Goal: Task Accomplishment & Management: Complete application form

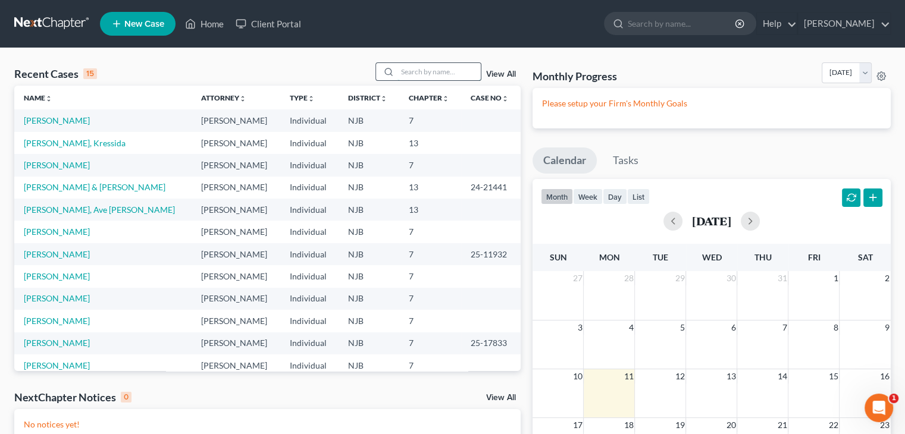
click at [421, 77] on input "search" at bounding box center [438, 71] width 83 height 17
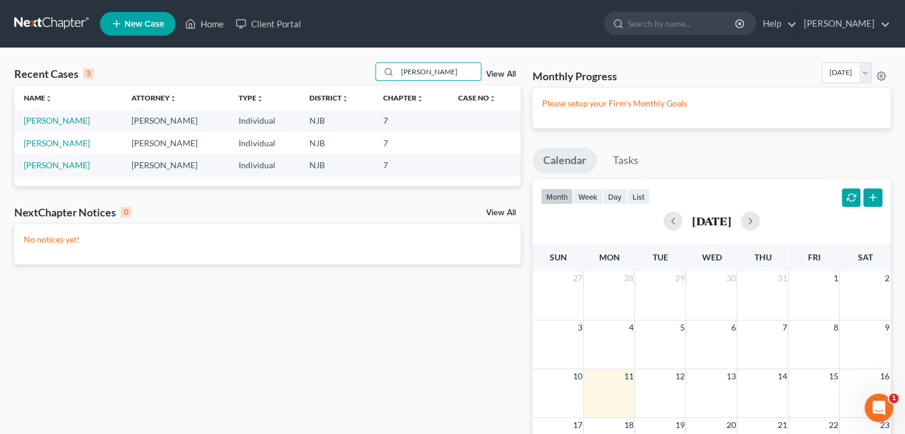
type input "[PERSON_NAME]"
click at [134, 24] on span "New Case" at bounding box center [144, 24] width 40 height 9
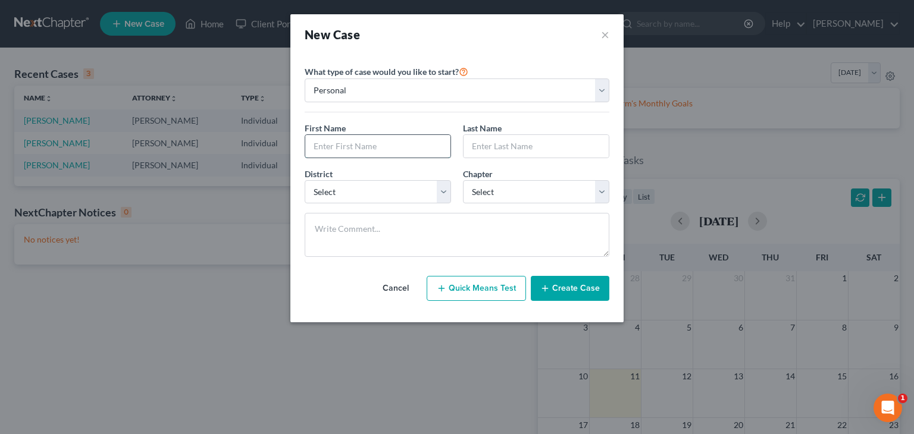
click at [327, 149] on input "text" at bounding box center [377, 146] width 145 height 23
type input "[PERSON_NAME]"
click at [492, 149] on input "text" at bounding box center [535, 146] width 145 height 23
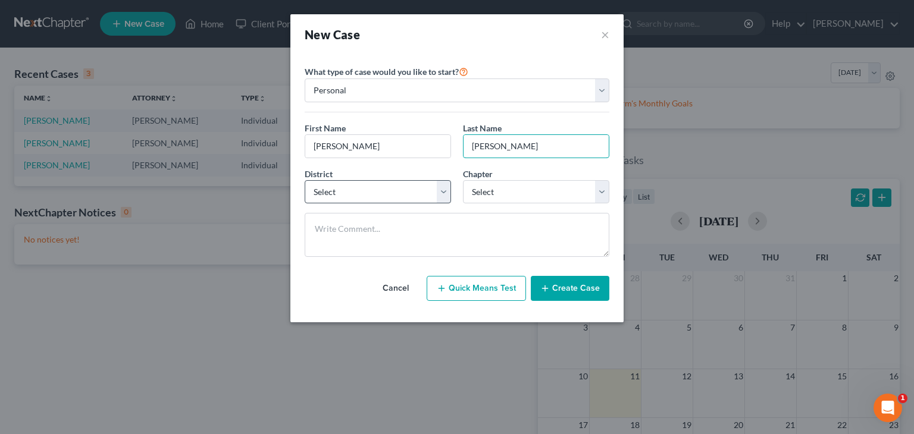
type input "[PERSON_NAME]"
click at [440, 193] on select "Select [US_STATE] - [GEOGRAPHIC_DATA] [US_STATE] - [GEOGRAPHIC_DATA][US_STATE] …" at bounding box center [378, 192] width 146 height 24
select select "51"
click at [305, 180] on select "Select [US_STATE] - [GEOGRAPHIC_DATA] [US_STATE] - [GEOGRAPHIC_DATA][US_STATE] …" at bounding box center [378, 192] width 146 height 24
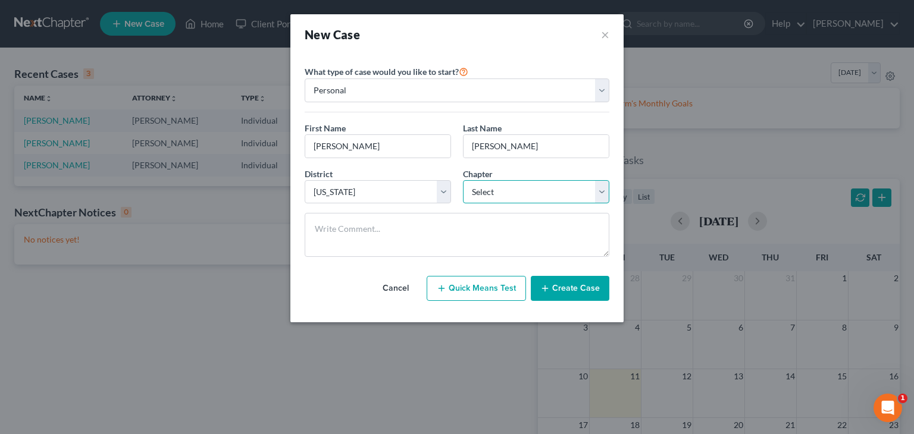
click at [490, 194] on select "Select 7 11 12 13" at bounding box center [536, 192] width 146 height 24
select select "0"
click at [463, 180] on select "Select 7 11 12 13" at bounding box center [536, 192] width 146 height 24
click at [561, 288] on button "Create Case" at bounding box center [570, 288] width 79 height 25
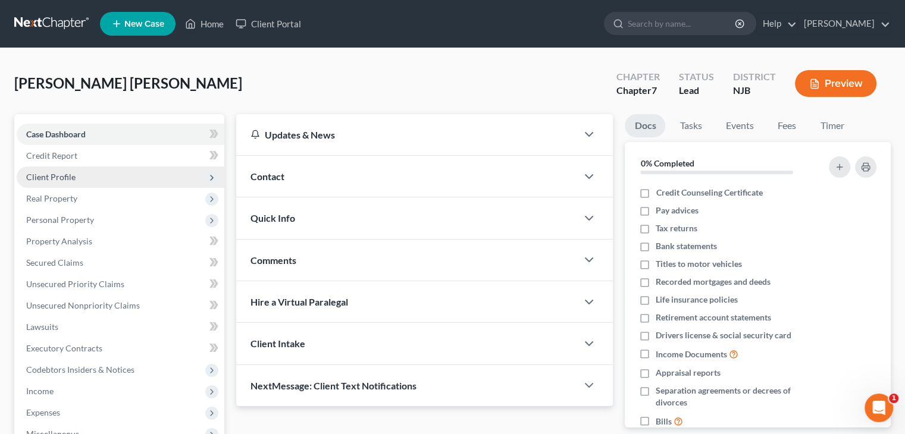
click at [56, 177] on span "Client Profile" at bounding box center [50, 177] width 49 height 10
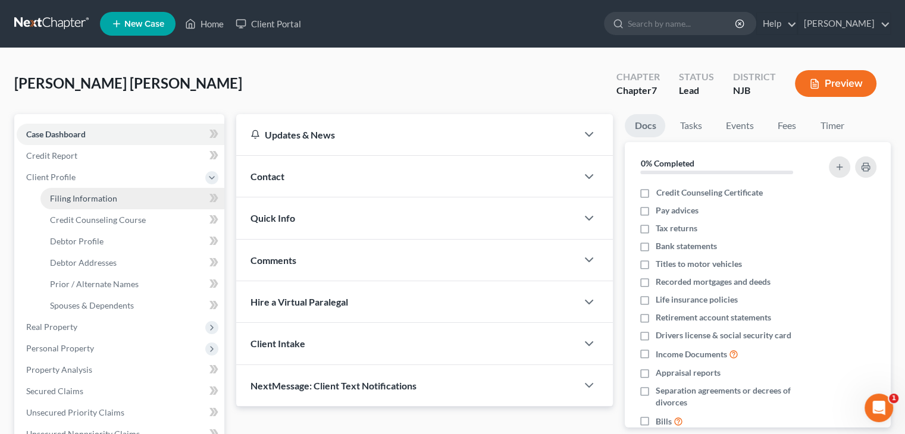
click at [64, 196] on span "Filing Information" at bounding box center [83, 198] width 67 height 10
select select "1"
select select "0"
select select "51"
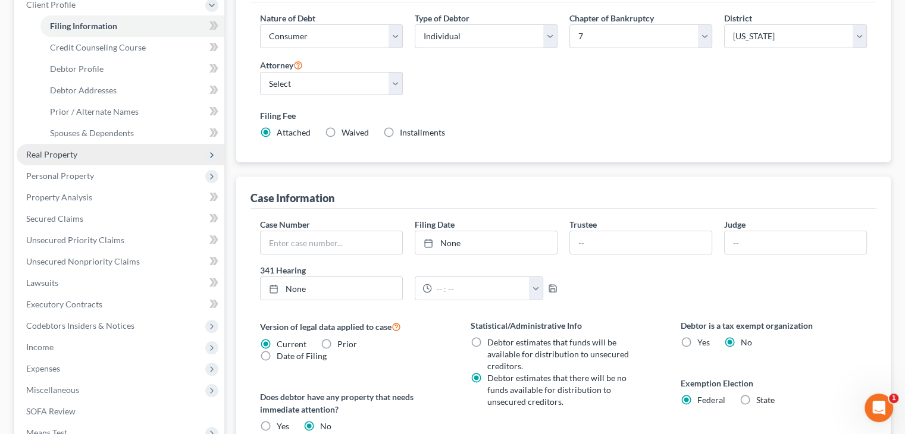
scroll to position [146, 0]
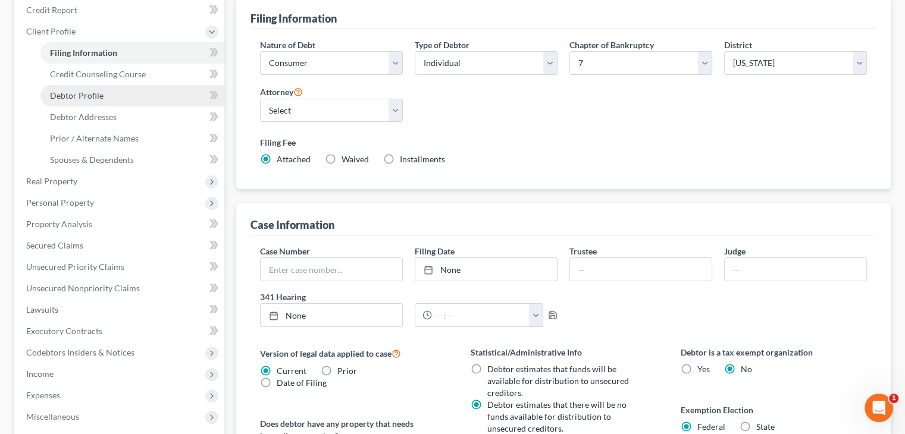
click at [86, 96] on span "Debtor Profile" at bounding box center [77, 95] width 54 height 10
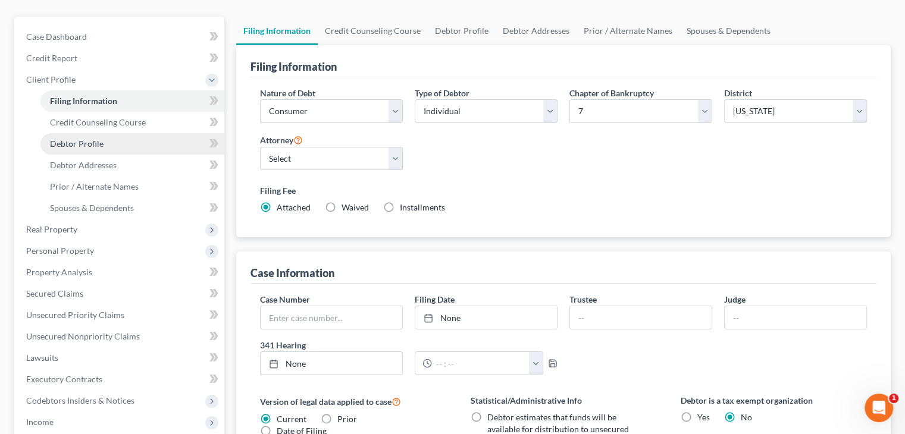
select select "0"
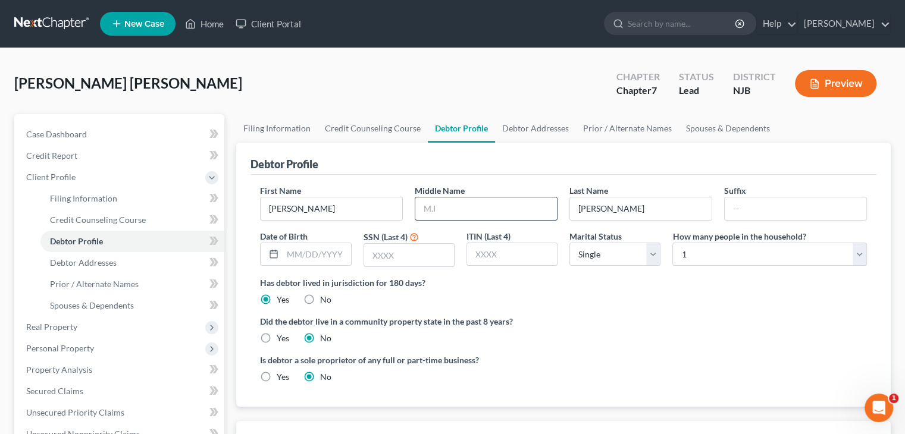
click at [457, 206] on input "text" at bounding box center [486, 208] width 142 height 23
click at [310, 259] on input "text" at bounding box center [316, 254] width 68 height 23
type input "[DATE]"
click at [421, 255] on input "text" at bounding box center [409, 255] width 90 height 23
type input "9280"
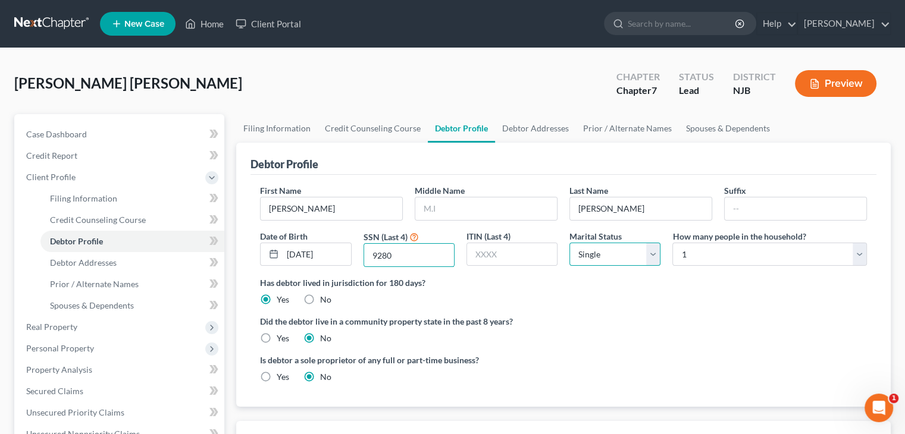
click at [656, 253] on select "Select Single Married Separated Divorced Widowed" at bounding box center [614, 255] width 91 height 24
select select "1"
click at [569, 243] on select "Select Single Married Separated Divorced Widowed" at bounding box center [614, 255] width 91 height 24
click at [862, 251] on select "Select 1 2 3 4 5 6 7 8 9 10 11 12 13 14 15 16 17 18 19 20" at bounding box center [769, 255] width 194 height 24
select select "1"
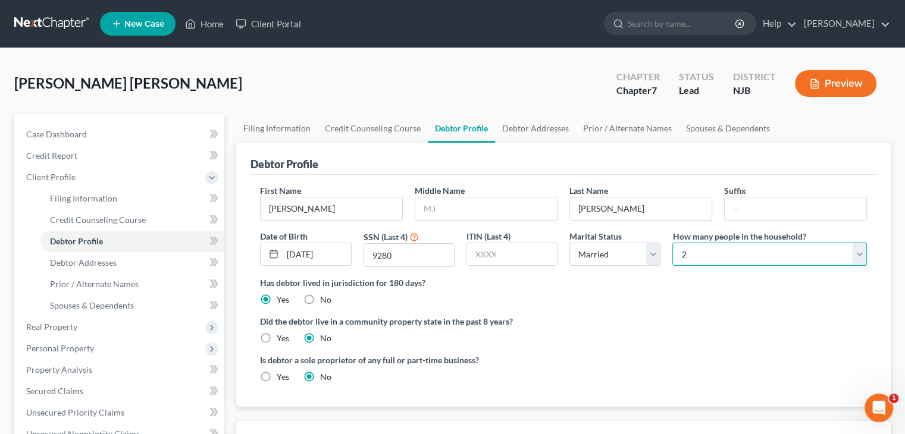
click at [672, 243] on select "Select 1 2 3 4 5 6 7 8 9 10 11 12 13 14 15 16 17 18 19 20" at bounding box center [769, 255] width 194 height 24
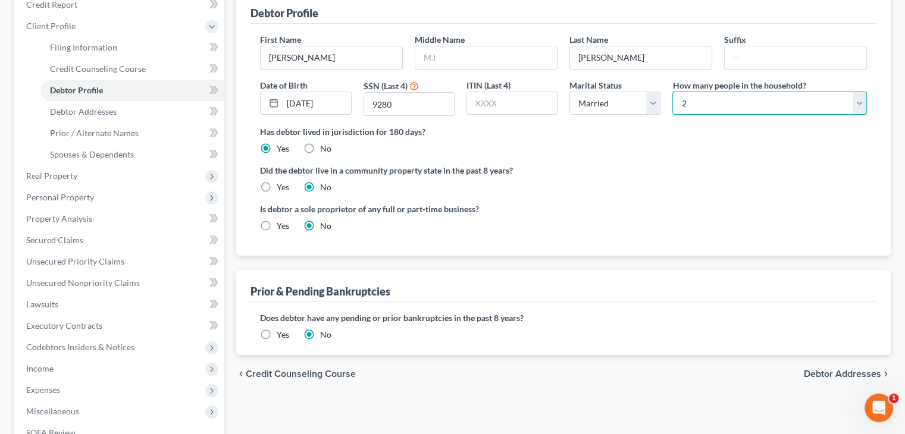
scroll to position [178, 0]
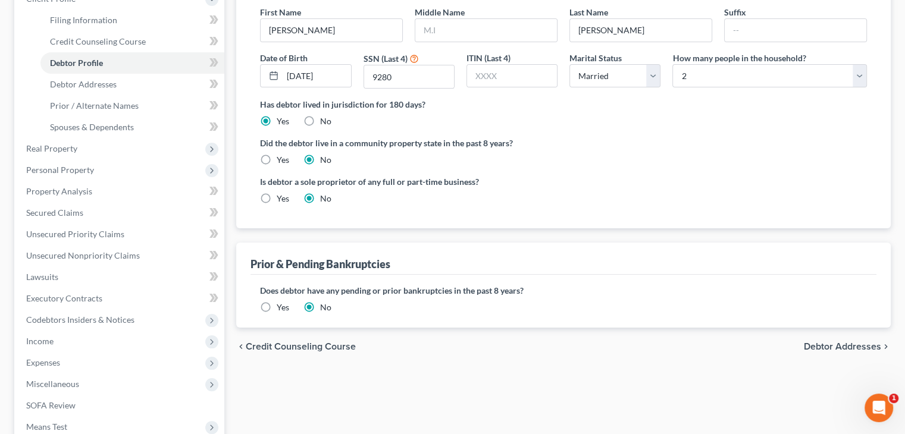
click at [850, 342] on span "Debtor Addresses" at bounding box center [841, 347] width 77 height 10
select select "0"
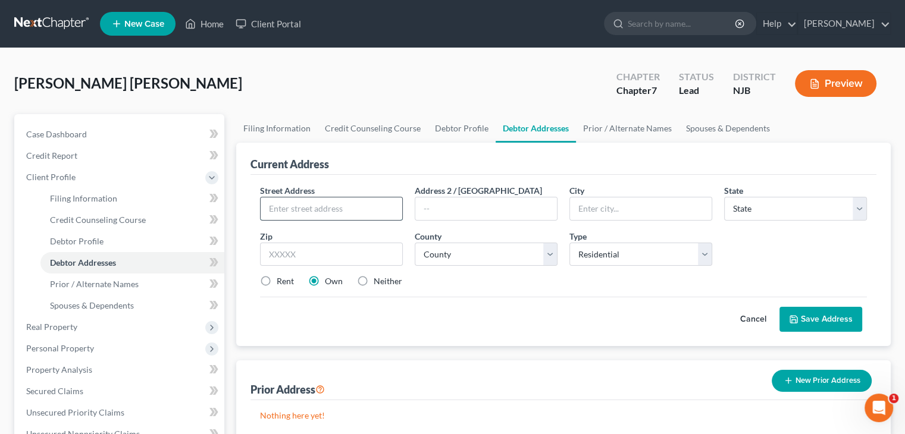
click at [282, 211] on input "text" at bounding box center [331, 208] width 142 height 23
type input "255 Route 206"
click at [615, 215] on input "text" at bounding box center [641, 208] width 142 height 23
type input "Hammonton"
click at [758, 206] on select "State [US_STATE] AK AR AZ CA CO CT DE DC [GEOGRAPHIC_DATA] [GEOGRAPHIC_DATA] GU…" at bounding box center [795, 209] width 143 height 24
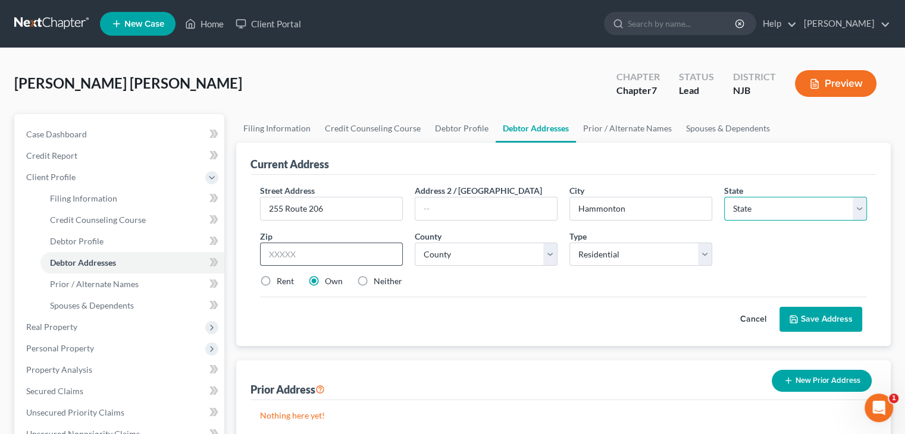
select select "33"
click at [295, 253] on input "text" at bounding box center [331, 255] width 143 height 24
type input "08037-8925"
click at [373, 279] on label "Neither" at bounding box center [387, 281] width 29 height 12
click at [378, 279] on input "Neither" at bounding box center [382, 279] width 8 height 8
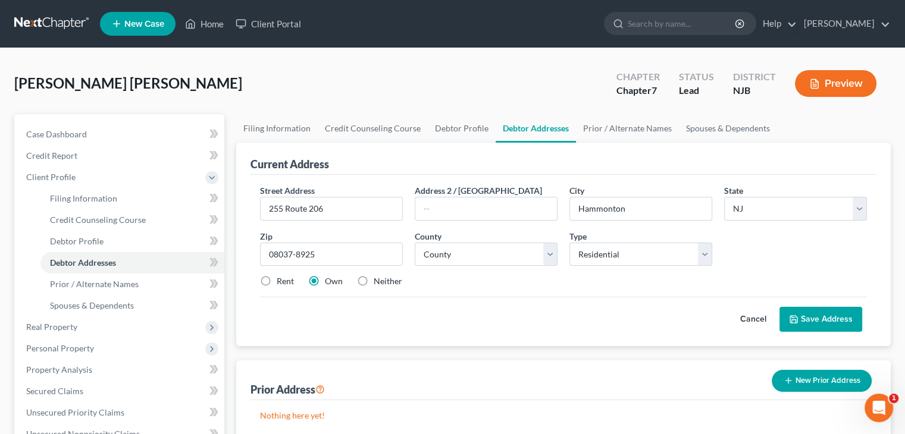
radio input "true"
click at [551, 258] on select "County [GEOGRAPHIC_DATA] [GEOGRAPHIC_DATA] [GEOGRAPHIC_DATA] [GEOGRAPHIC_DATA] …" at bounding box center [486, 255] width 143 height 24
select select "0"
click at [415, 243] on select "County [GEOGRAPHIC_DATA] [GEOGRAPHIC_DATA] [GEOGRAPHIC_DATA] [GEOGRAPHIC_DATA] …" at bounding box center [486, 255] width 143 height 24
click at [820, 319] on button "Save Address" at bounding box center [820, 319] width 83 height 25
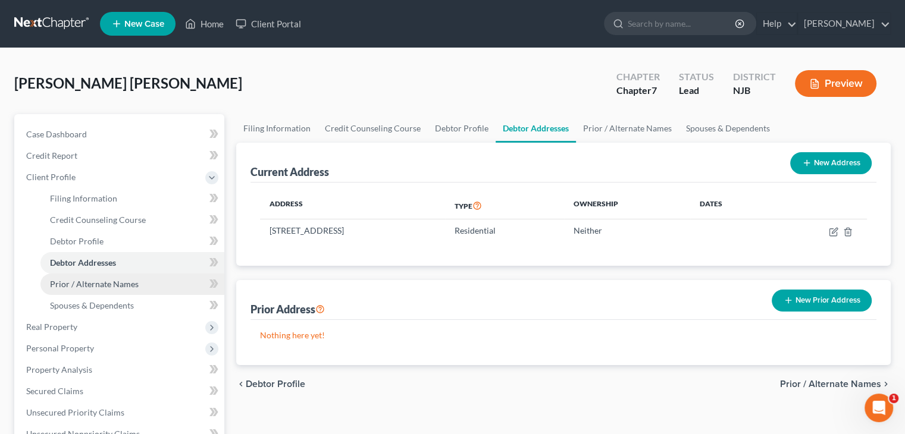
click at [95, 283] on span "Prior / Alternate Names" at bounding box center [94, 284] width 89 height 10
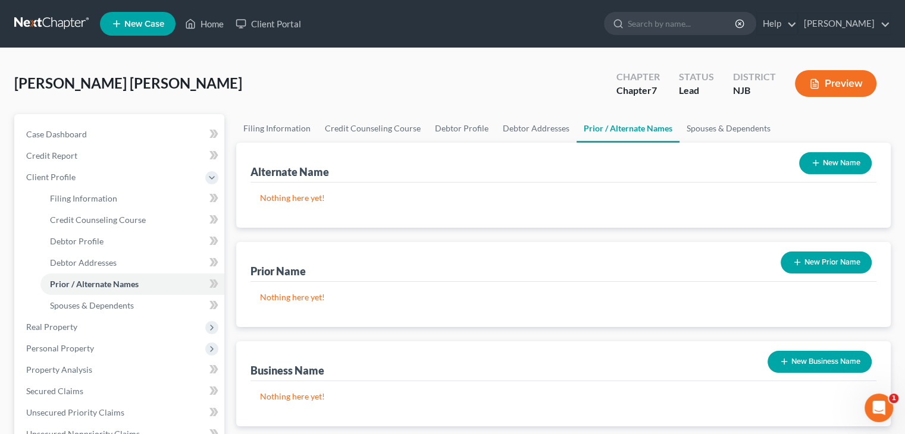
click at [829, 168] on button "New Name" at bounding box center [835, 163] width 73 height 22
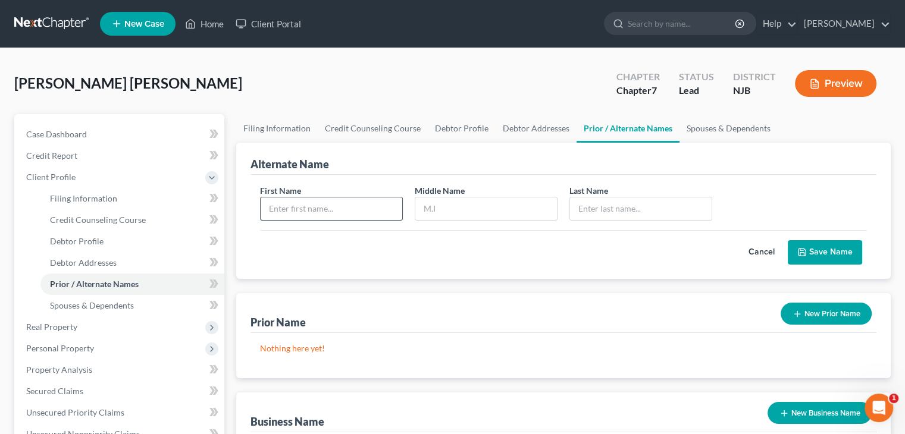
click at [275, 208] on input "text" at bounding box center [331, 208] width 142 height 23
type input "[PERSON_NAME]"
click at [433, 210] on input "text" at bounding box center [486, 208] width 142 height 23
click at [583, 199] on input "text" at bounding box center [641, 208] width 142 height 23
type input "[PERSON_NAME]"
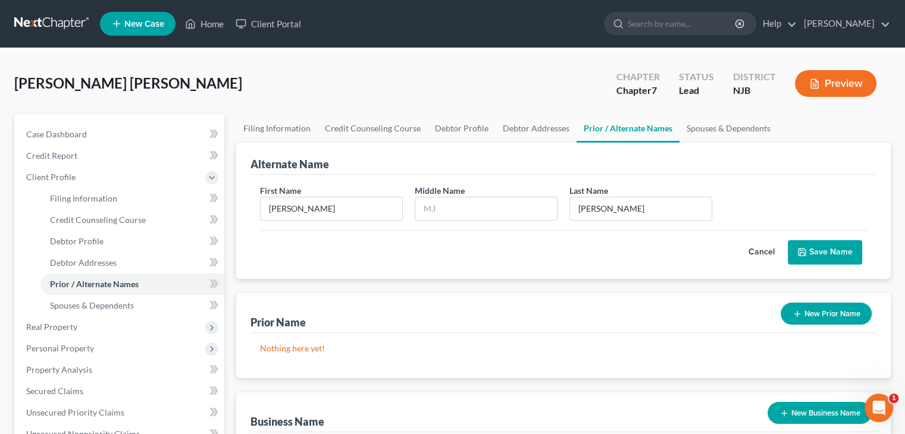
click at [827, 248] on button "Save Name" at bounding box center [824, 252] width 74 height 25
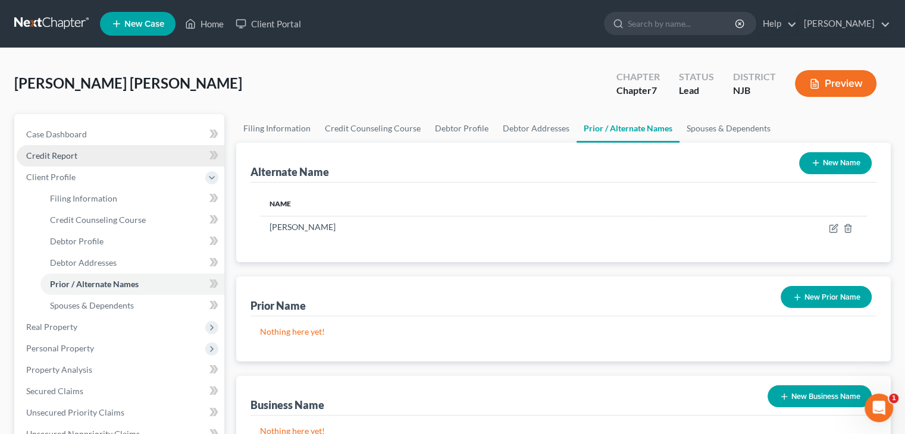
click at [43, 153] on span "Credit Report" at bounding box center [51, 155] width 51 height 10
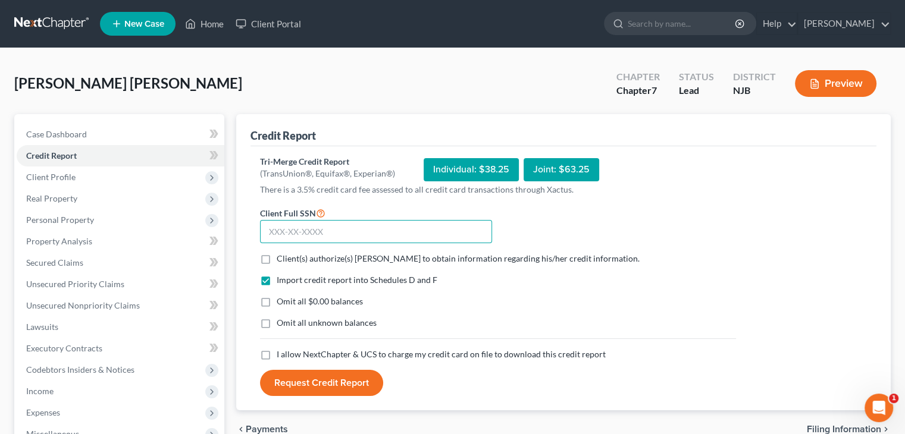
click at [265, 230] on input "text" at bounding box center [376, 232] width 232 height 24
type input "137-04-9280"
click at [277, 255] on label "Client(s) authorize(s) [PERSON_NAME] to obtain information regarding his/her cr…" at bounding box center [458, 259] width 363 height 12
click at [281, 255] on input "Client(s) authorize(s) [PERSON_NAME] to obtain information regarding his/her cr…" at bounding box center [285, 257] width 8 height 8
checkbox input "true"
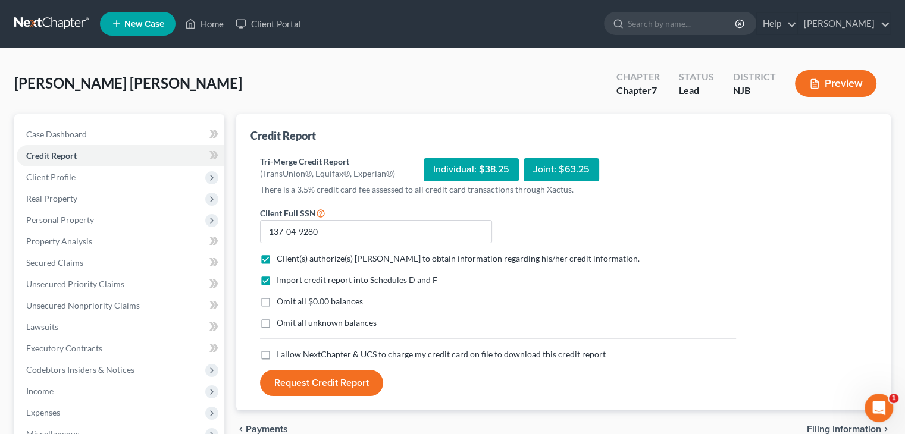
click at [277, 321] on label "Omit all unknown balances" at bounding box center [327, 323] width 100 height 12
click at [281, 321] on input "Omit all unknown balances" at bounding box center [285, 321] width 8 height 8
checkbox input "true"
click at [277, 353] on label "I allow NextChapter & UCS to charge my credit card on file to download this cre…" at bounding box center [441, 355] width 329 height 12
click at [281, 353] on input "I allow NextChapter & UCS to charge my credit card on file to download this cre…" at bounding box center [285, 353] width 8 height 8
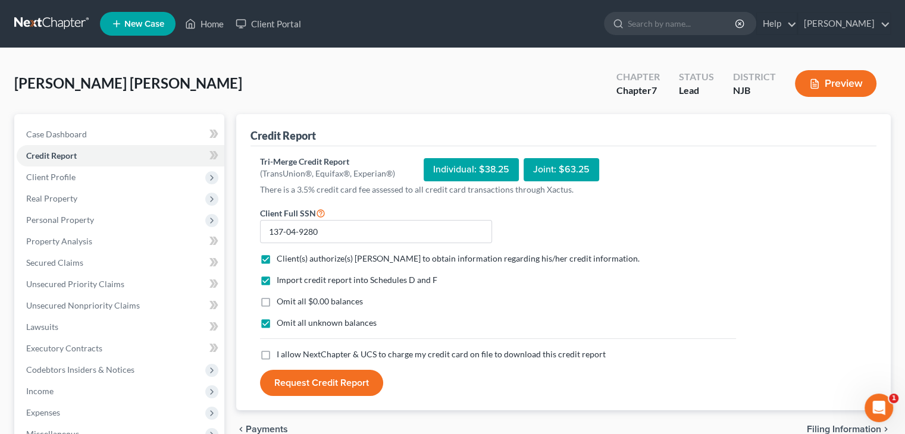
checkbox input "true"
click at [338, 379] on button "Request Credit Report" at bounding box center [321, 383] width 123 height 26
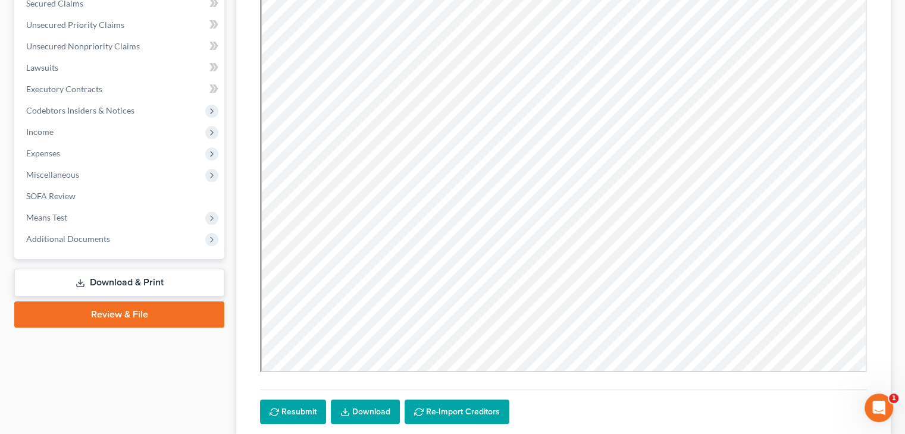
scroll to position [346, 0]
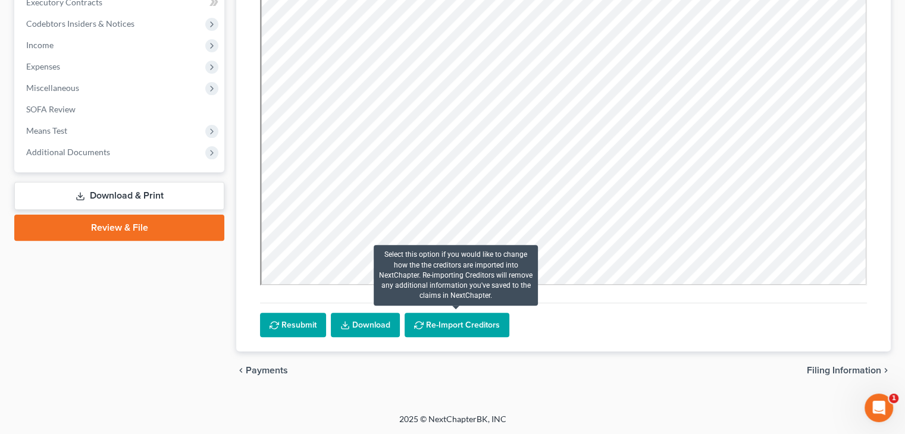
click at [478, 319] on button "Re-Import Creditors" at bounding box center [456, 325] width 105 height 25
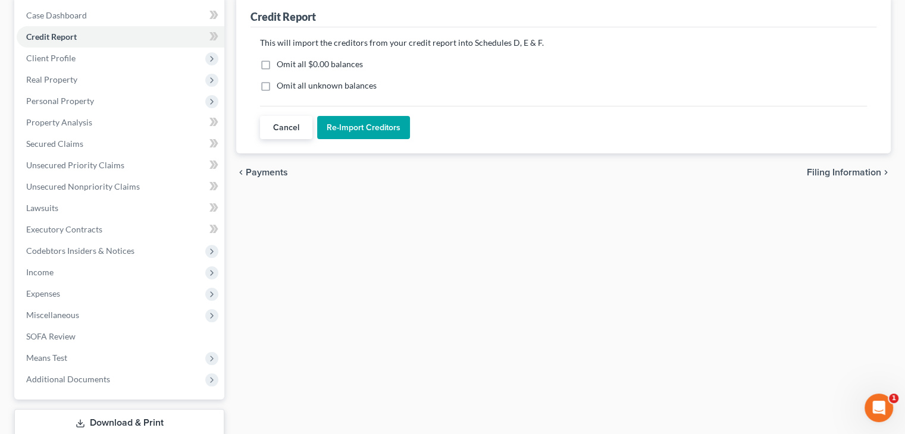
scroll to position [19, 0]
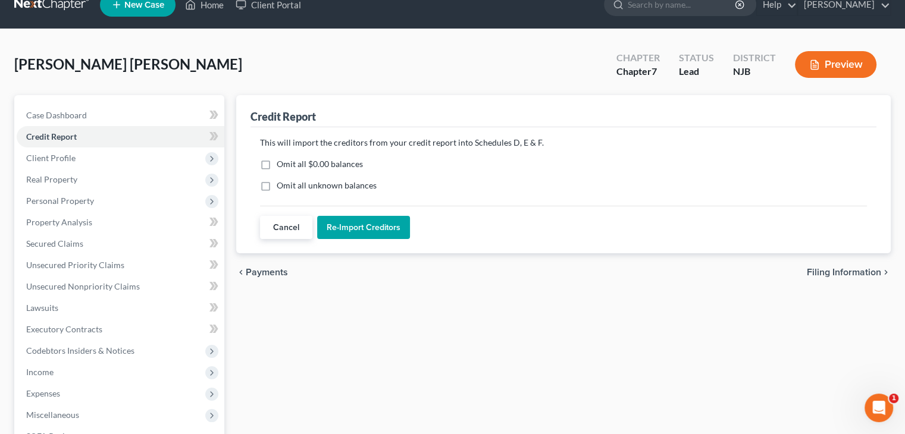
drag, startPoint x: 263, startPoint y: 163, endPoint x: 260, endPoint y: 177, distance: 13.9
click at [277, 165] on label "Omit all $0.00 balances" at bounding box center [320, 164] width 86 height 12
click at [281, 165] on input "Omit all $0.00 balances" at bounding box center [285, 162] width 8 height 8
checkbox input "true"
click at [277, 184] on label "Omit all unknown balances" at bounding box center [327, 186] width 100 height 12
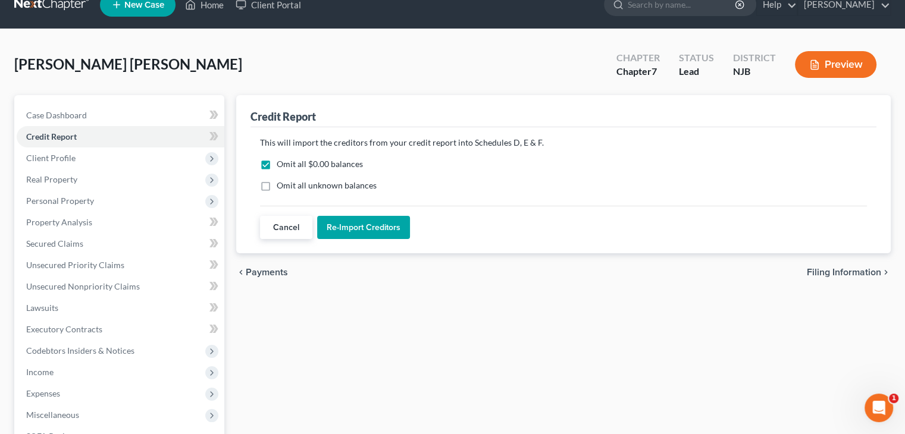
click at [281, 184] on input "Omit all unknown balances" at bounding box center [285, 184] width 8 height 8
checkbox input "true"
click at [359, 227] on button "Re-Import Creditors" at bounding box center [363, 228] width 93 height 24
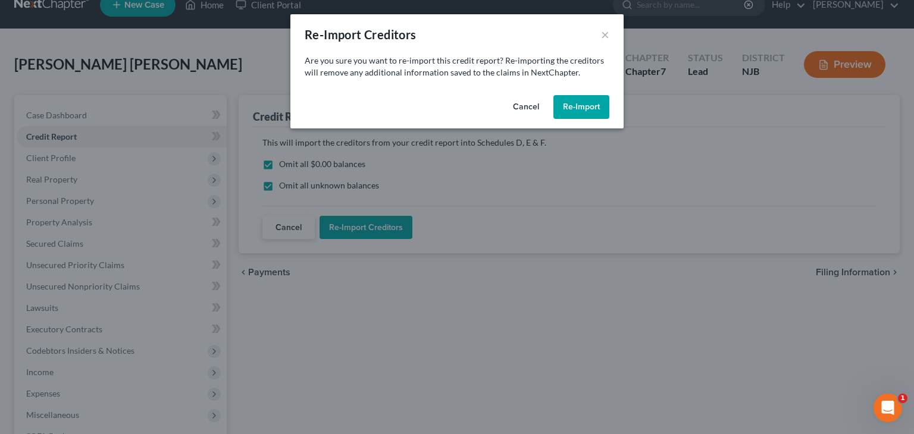
click at [573, 110] on button "Re-Import" at bounding box center [581, 107] width 56 height 24
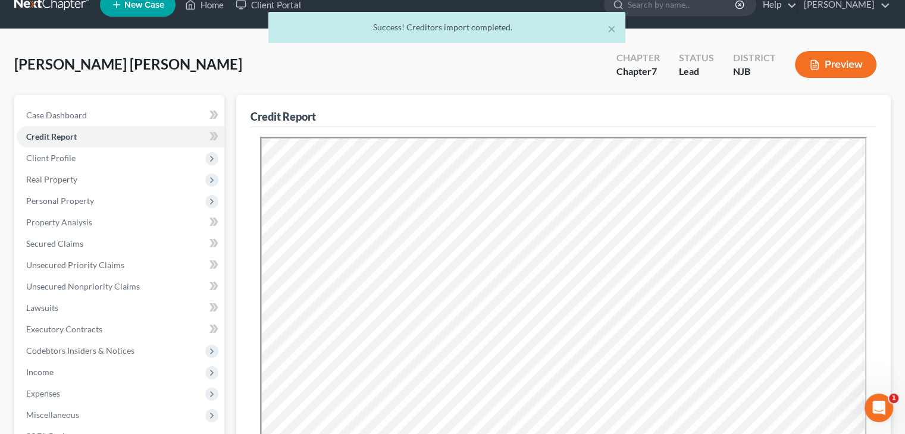
scroll to position [0, 0]
click at [57, 284] on span "Unsecured Nonpriority Claims" at bounding box center [83, 286] width 114 height 10
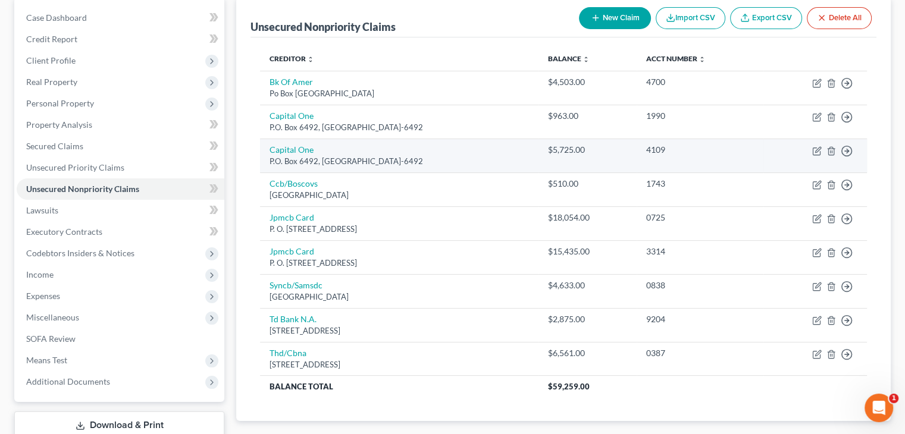
scroll to position [119, 0]
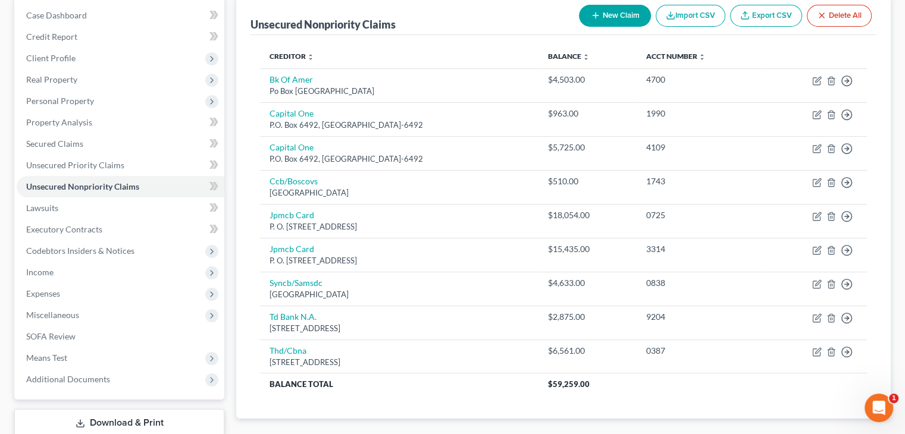
click at [604, 11] on button "New Claim" at bounding box center [615, 16] width 72 height 22
select select "0"
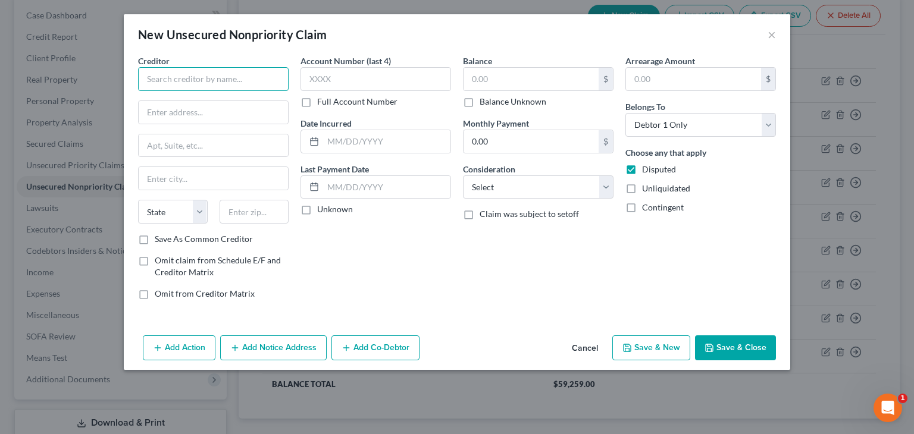
click at [180, 85] on input "text" at bounding box center [213, 79] width 150 height 24
type input "r"
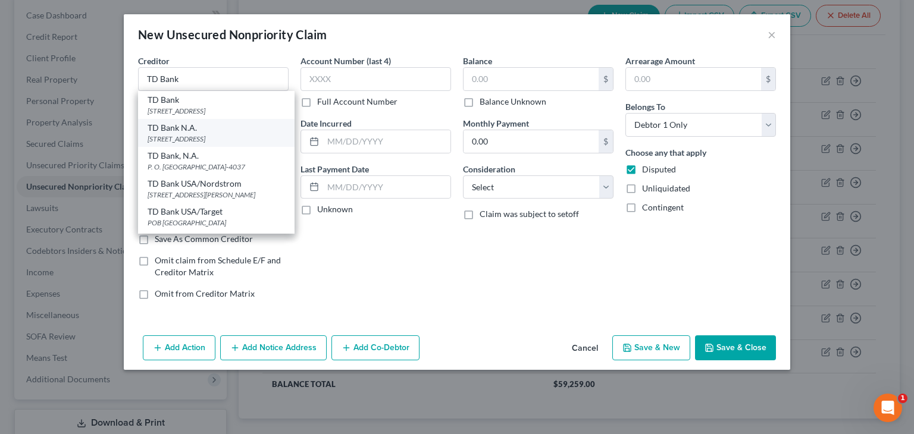
click at [175, 128] on div "TD Bank N.A." at bounding box center [215, 128] width 137 height 12
type input "TD Bank N.A."
type input "[STREET_ADDRESS]"
type input "[GEOGRAPHIC_DATA]"
select select "33"
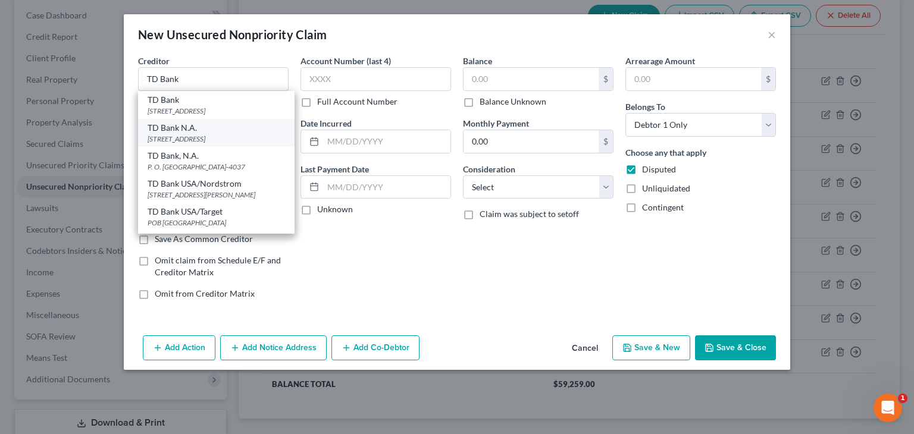
type input "08054"
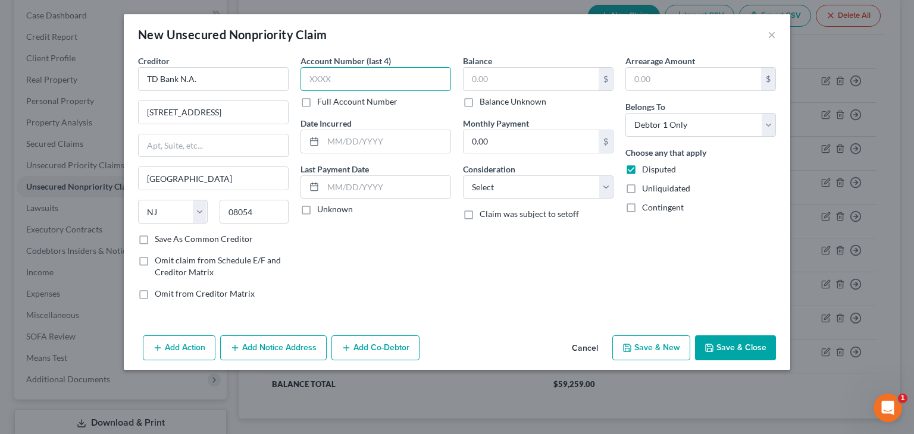
click at [322, 80] on input "text" at bounding box center [375, 79] width 150 height 24
type input "8626"
click at [317, 210] on label "Unknown" at bounding box center [335, 209] width 36 height 12
click at [322, 210] on input "Unknown" at bounding box center [326, 207] width 8 height 8
checkbox input "true"
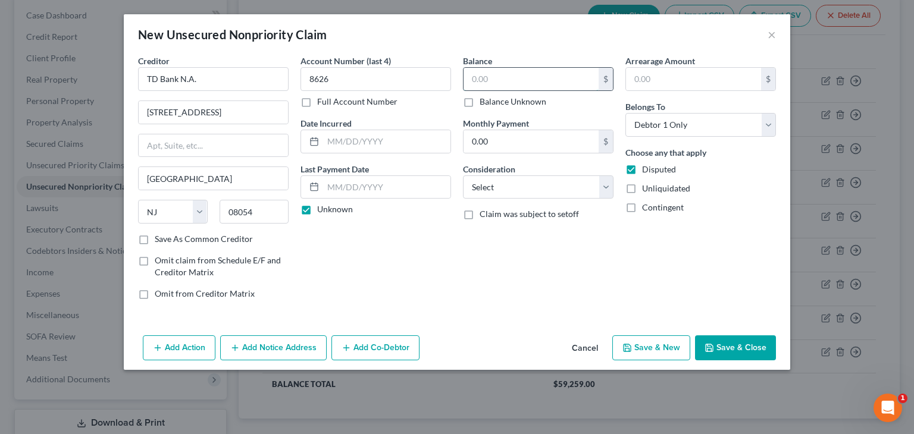
click at [492, 79] on input "text" at bounding box center [530, 79] width 135 height 23
click at [479, 101] on label "Balance Unknown" at bounding box center [512, 102] width 67 height 12
click at [484, 101] on input "Balance Unknown" at bounding box center [488, 100] width 8 height 8
checkbox input "true"
type input "0.00"
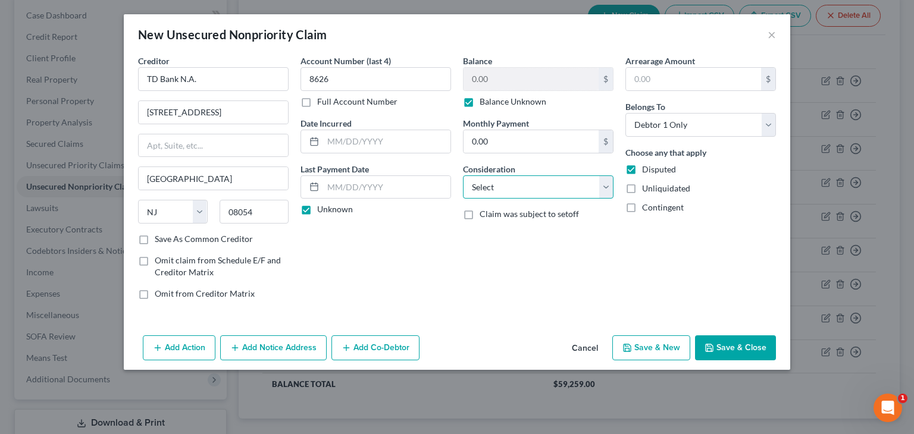
click at [609, 186] on select "Select Cable / Satellite Services Collection Agency Credit Card Debt Debt Couns…" at bounding box center [538, 187] width 150 height 24
select select "2"
click at [463, 175] on select "Select Cable / Satellite Services Collection Agency Credit Card Debt Debt Couns…" at bounding box center [538, 187] width 150 height 24
click at [749, 348] on button "Save & Close" at bounding box center [735, 347] width 81 height 25
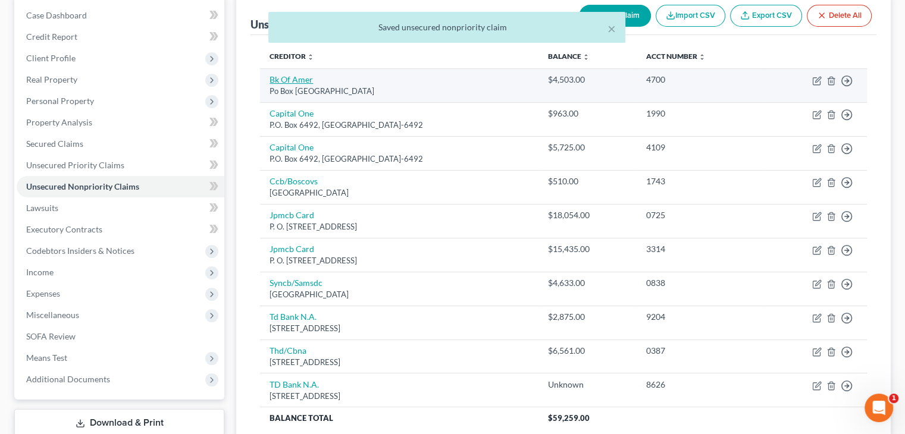
click at [302, 79] on link "Bk Of Amer" at bounding box center [290, 79] width 43 height 10
select select "45"
select select "2"
select select "0"
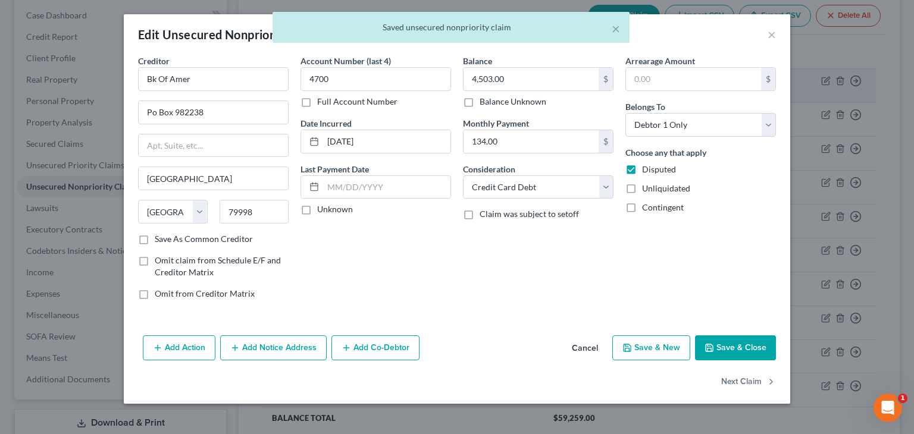
click at [302, 79] on div "Creditor * Bk Of [GEOGRAPHIC_DATA] [GEOGRAPHIC_DATA] [US_STATE][GEOGRAPHIC_DATA…" at bounding box center [456, 182] width 649 height 255
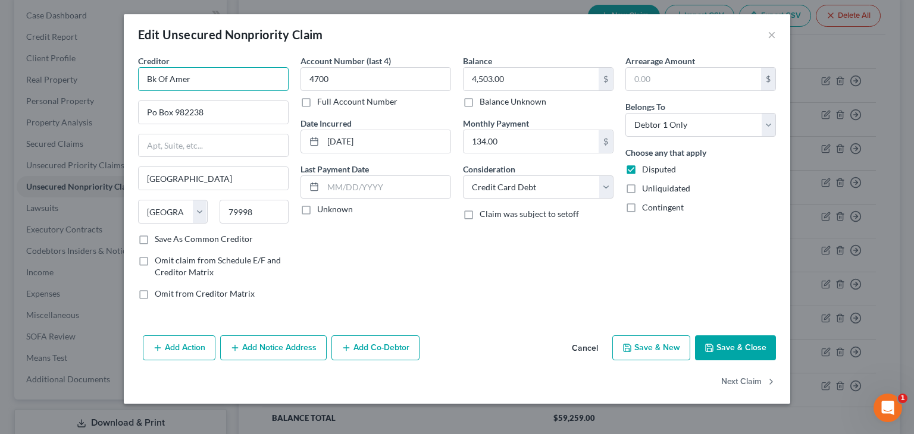
drag, startPoint x: 197, startPoint y: 77, endPoint x: 107, endPoint y: 62, distance: 91.6
click at [107, 62] on div "Edit Unsecured Nonpriority Claim × Creditor * Bk Of [GEOGRAPHIC_DATA] [GEOGRAPH…" at bounding box center [457, 217] width 914 height 434
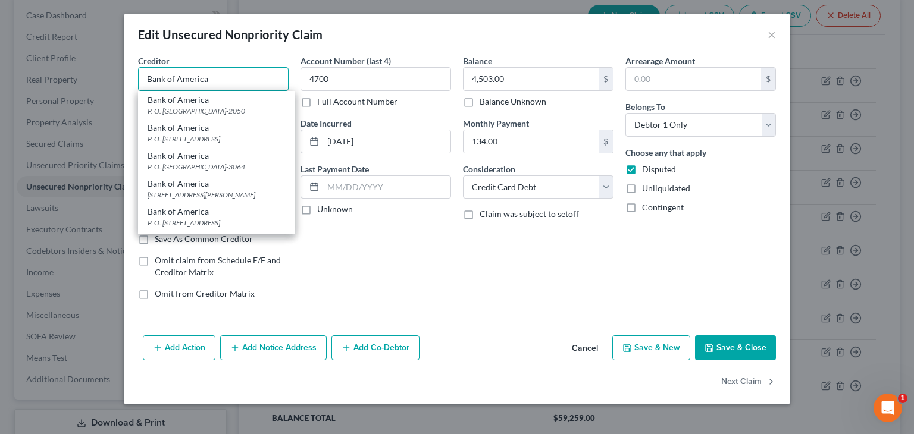
type input "Bank of America"
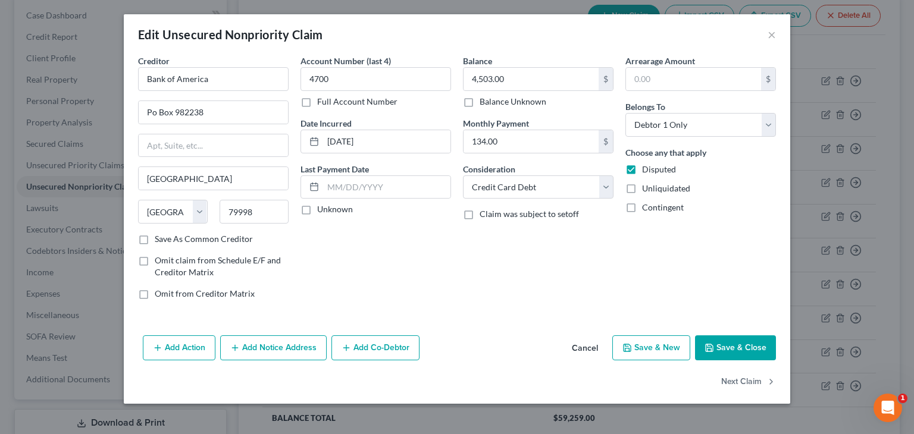
click at [516, 296] on div "Balance 4,503.00 $ Balance Unknown Balance Undetermined 4,503.00 $ Balance Unkn…" at bounding box center [538, 182] width 162 height 255
click at [317, 208] on label "Unknown" at bounding box center [335, 209] width 36 height 12
click at [322, 208] on input "Unknown" at bounding box center [326, 207] width 8 height 8
checkbox input "true"
click at [749, 345] on button "Save & Close" at bounding box center [735, 347] width 81 height 25
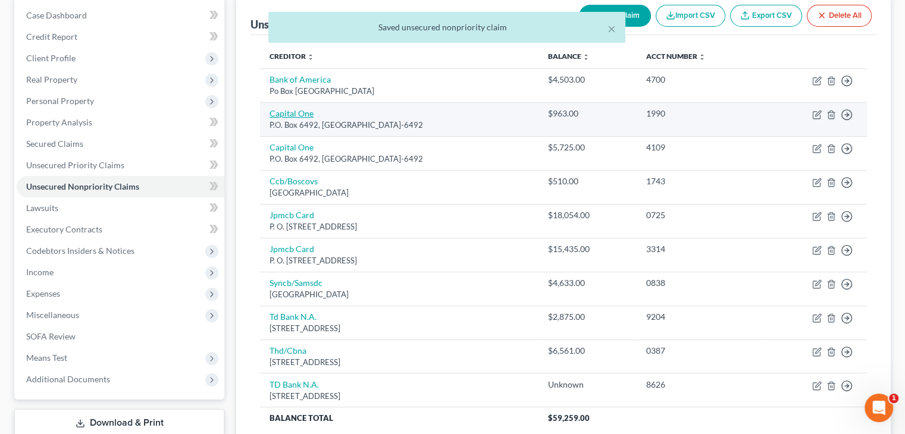
click at [307, 114] on link "Capital One" at bounding box center [291, 113] width 44 height 10
select select "14"
select select "2"
select select "0"
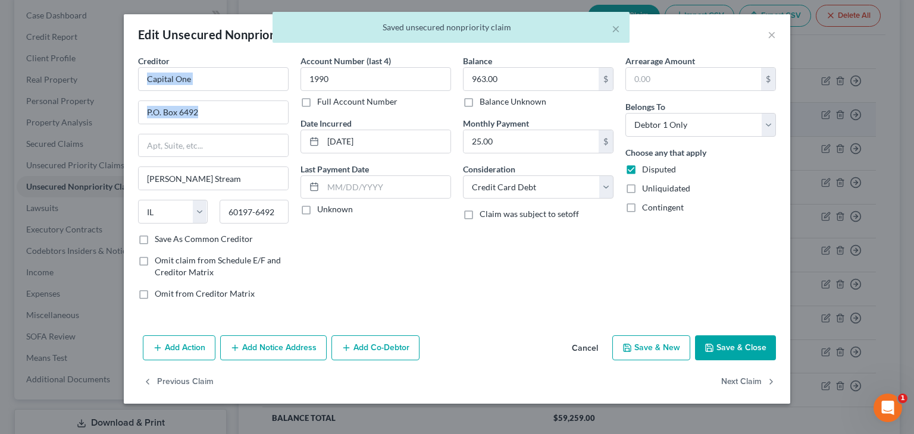
click at [307, 114] on div "Creditor * Capital One P.O. Box 6492 [PERSON_NAME] Stream State [US_STATE] AK A…" at bounding box center [456, 182] width 649 height 255
click at [317, 210] on label "Unknown" at bounding box center [335, 209] width 36 height 12
click at [322, 210] on input "Unknown" at bounding box center [326, 207] width 8 height 8
checkbox input "true"
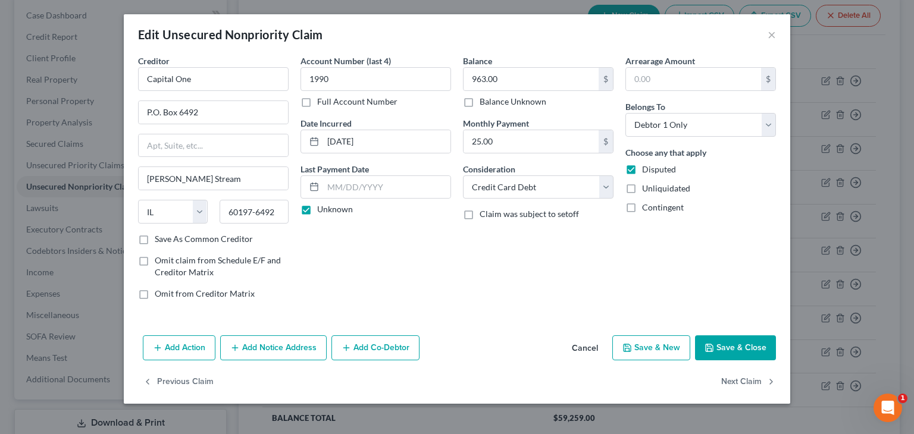
click at [733, 341] on button "Save & Close" at bounding box center [735, 347] width 81 height 25
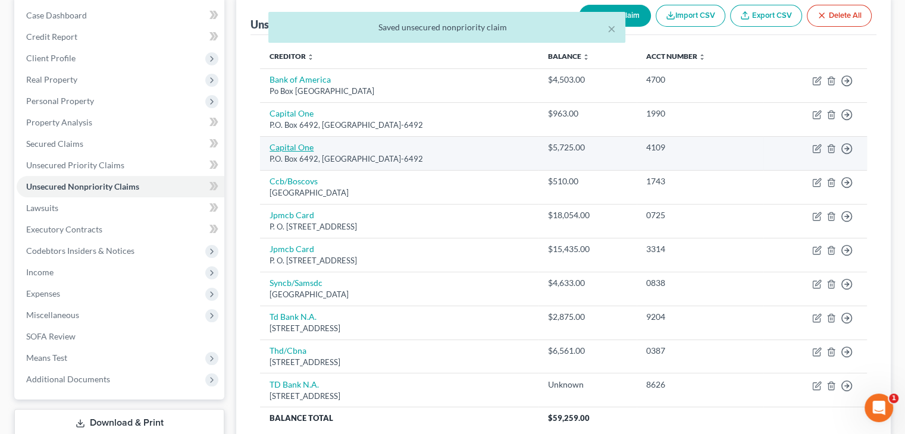
click at [290, 146] on link "Capital One" at bounding box center [291, 147] width 44 height 10
select select "14"
select select "2"
select select "0"
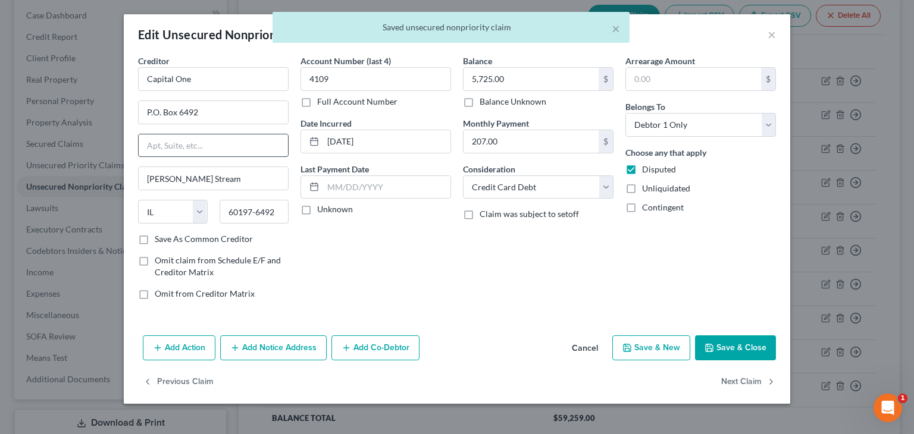
click at [290, 146] on div "Creditor * Capital One P.O. Box 6492 [PERSON_NAME] Stream State [US_STATE] AK A…" at bounding box center [213, 182] width 162 height 255
drag, startPoint x: 430, startPoint y: 258, endPoint x: 423, endPoint y: 254, distance: 8.3
click at [429, 260] on div "Account Number (last 4) 4109 Full Account Number Date Incurred [DATE] Last Paym…" at bounding box center [375, 182] width 162 height 255
click at [426, 261] on div "Account Number (last 4) 4109 Full Account Number Date Incurred [DATE] Last Paym…" at bounding box center [375, 182] width 162 height 255
click at [448, 252] on div "Account Number (last 4) 4109 Full Account Number Date Incurred [DATE] Last Paym…" at bounding box center [375, 182] width 162 height 255
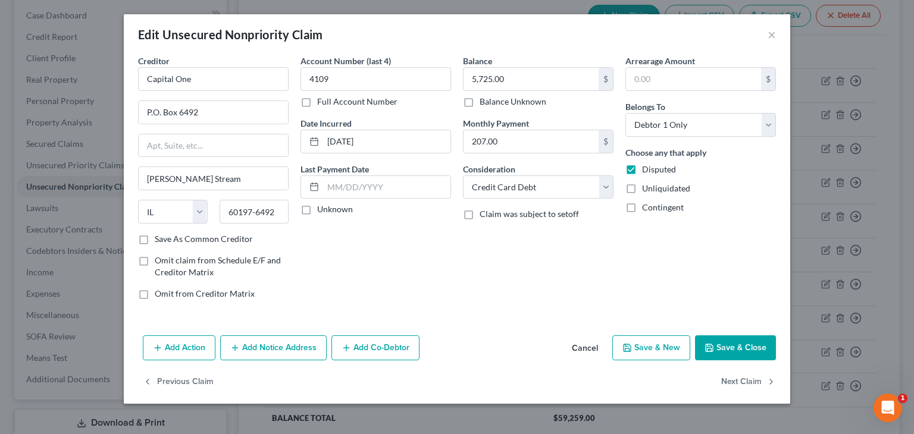
click at [539, 300] on div "Balance 5,725.00 $ Balance Unknown Balance Undetermined 5,725.00 $ Balance Unkn…" at bounding box center [538, 182] width 162 height 255
click at [498, 299] on div "Balance 5,725.00 $ Balance Unknown Balance Undetermined 5,725.00 $ Balance Unkn…" at bounding box center [538, 182] width 162 height 255
click at [203, 178] on input "[PERSON_NAME] Stream" at bounding box center [213, 178] width 149 height 23
click at [317, 205] on label "Unknown" at bounding box center [335, 209] width 36 height 12
click at [322, 205] on input "Unknown" at bounding box center [326, 207] width 8 height 8
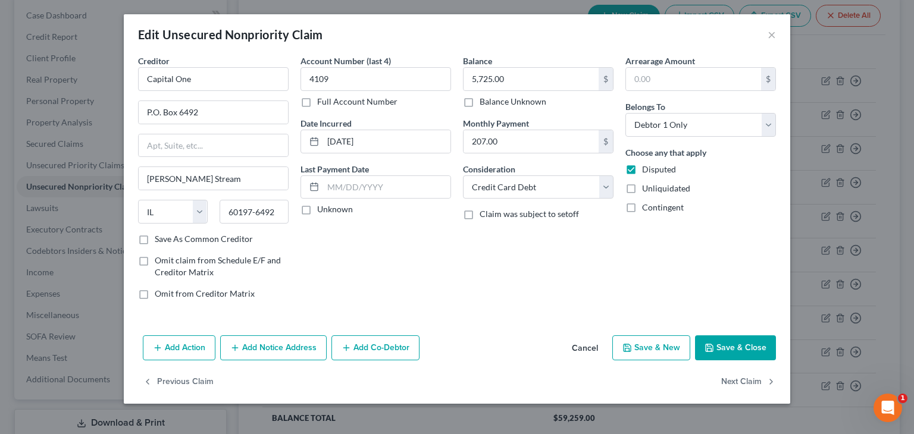
checkbox input "true"
click at [718, 344] on button "Save & Close" at bounding box center [735, 347] width 81 height 25
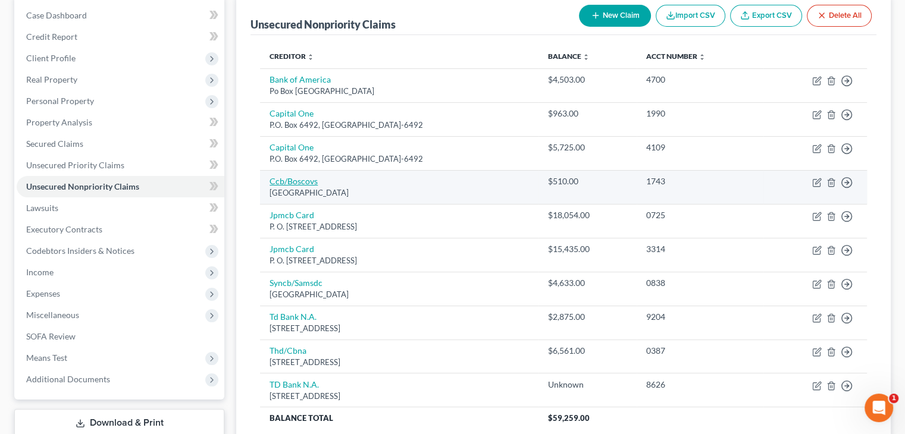
click at [297, 182] on link "Ccb/Boscovs" at bounding box center [293, 181] width 48 height 10
select select "36"
select select "2"
select select "0"
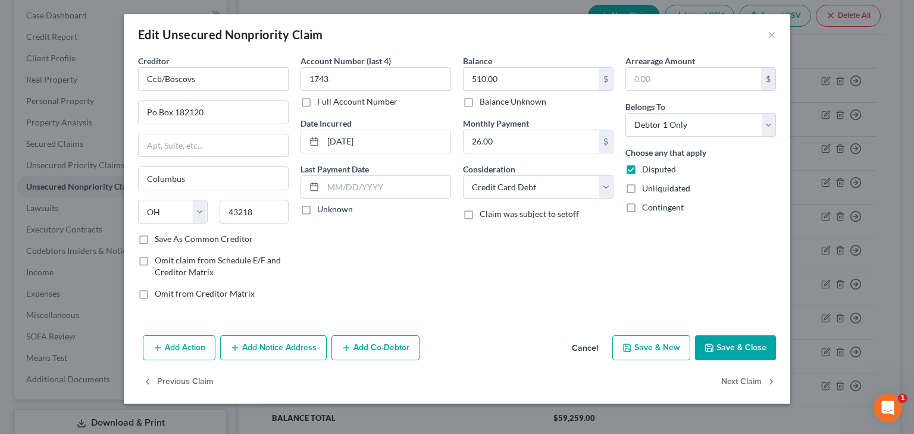
click at [297, 182] on div "Creditor * Ccb/Boscovs Po Box 182120 [GEOGRAPHIC_DATA] [US_STATE] AK AR AZ CA C…" at bounding box center [456, 182] width 649 height 255
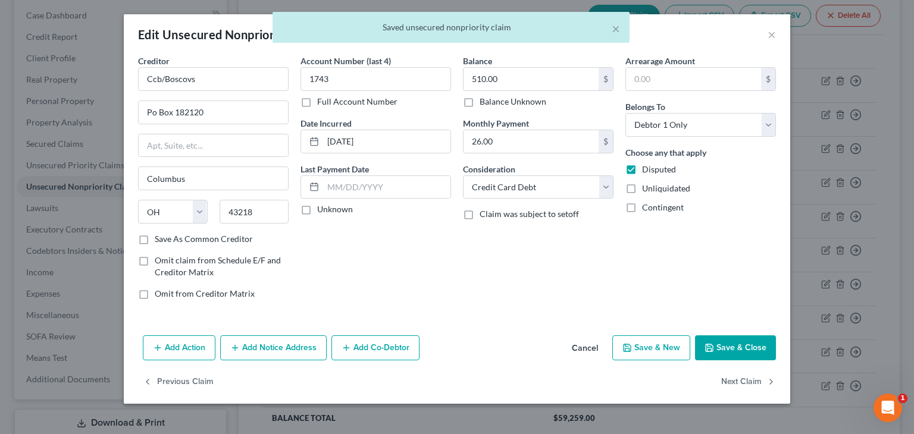
click at [317, 208] on label "Unknown" at bounding box center [335, 209] width 36 height 12
click at [322, 208] on input "Unknown" at bounding box center [326, 207] width 8 height 8
checkbox input "true"
click at [718, 346] on button "Save & Close" at bounding box center [735, 347] width 81 height 25
type input "0"
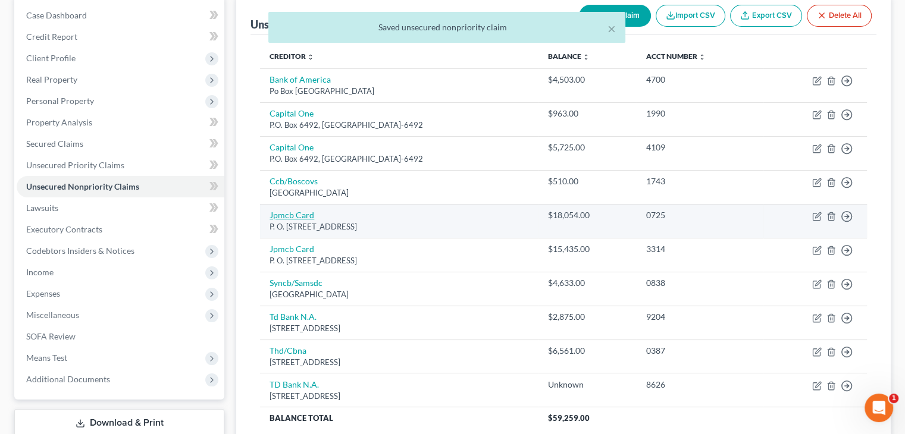
click at [291, 215] on link "Jpmcb Card" at bounding box center [291, 215] width 45 height 10
select select "7"
select select "0"
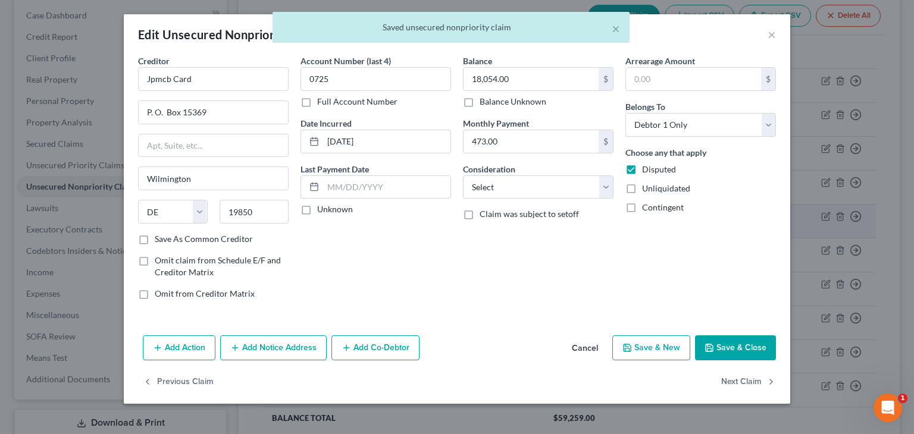
click at [291, 215] on div "19850" at bounding box center [254, 212] width 81 height 24
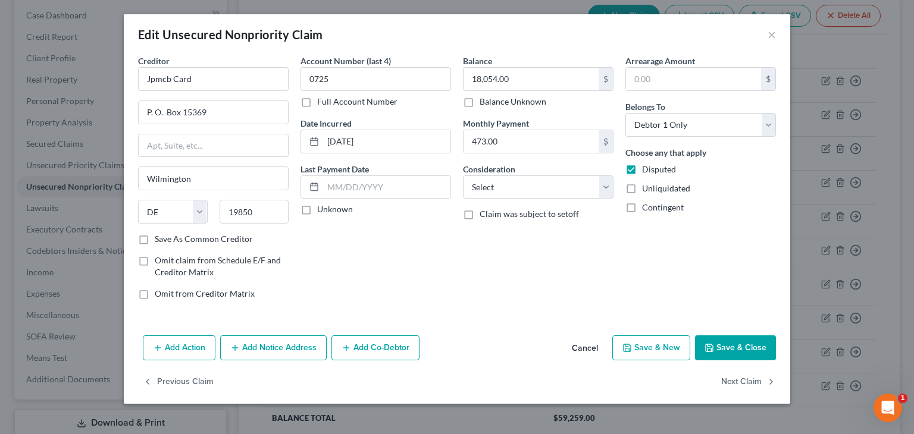
click at [317, 206] on label "Unknown" at bounding box center [335, 209] width 36 height 12
click at [322, 206] on input "Unknown" at bounding box center [326, 207] width 8 height 8
checkbox input "true"
click at [602, 181] on select "Select Cable / Satellite Services Collection Agency Credit Card Debt Debt Couns…" at bounding box center [538, 187] width 150 height 24
select select "2"
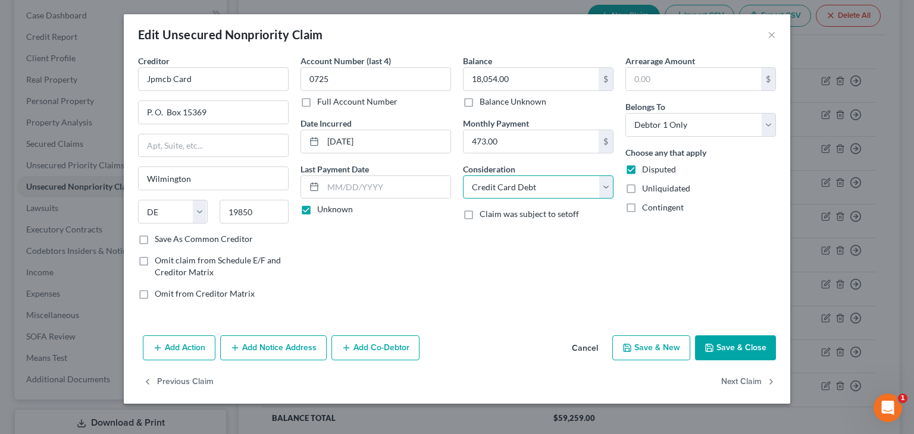
click at [463, 175] on select "Select Cable / Satellite Services Collection Agency Credit Card Debt Debt Couns…" at bounding box center [538, 187] width 150 height 24
click at [740, 346] on button "Save & Close" at bounding box center [735, 347] width 81 height 25
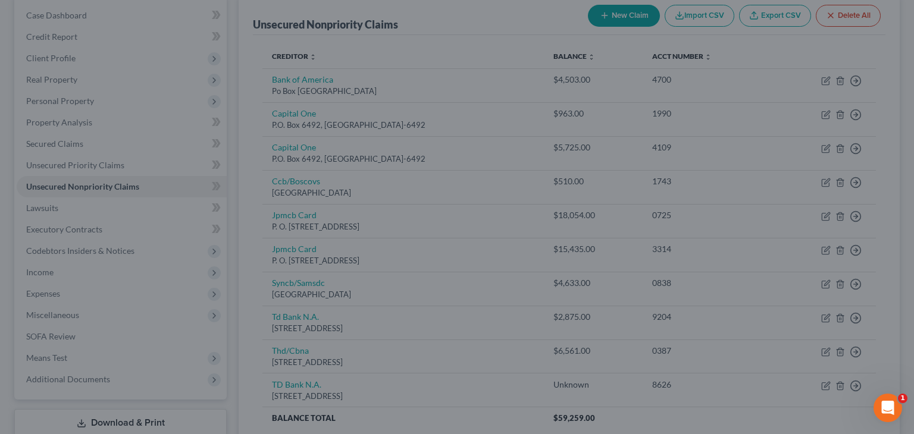
type input "0"
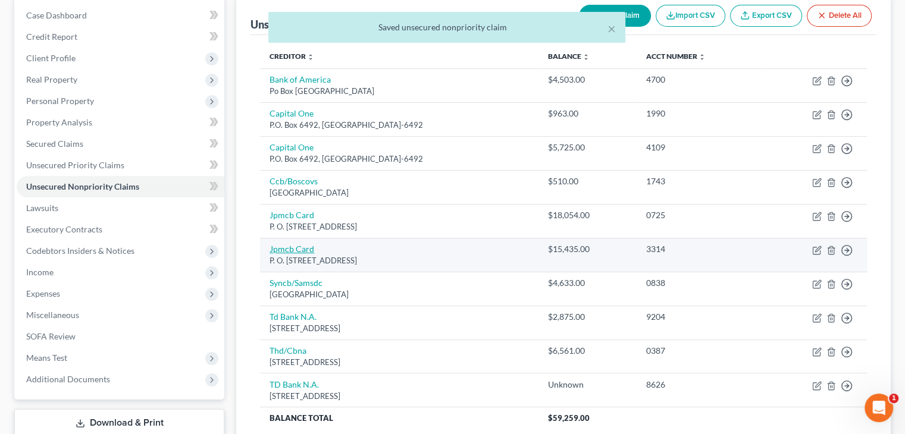
click at [280, 246] on link "Jpmcb Card" at bounding box center [291, 249] width 45 height 10
select select "7"
select select "0"
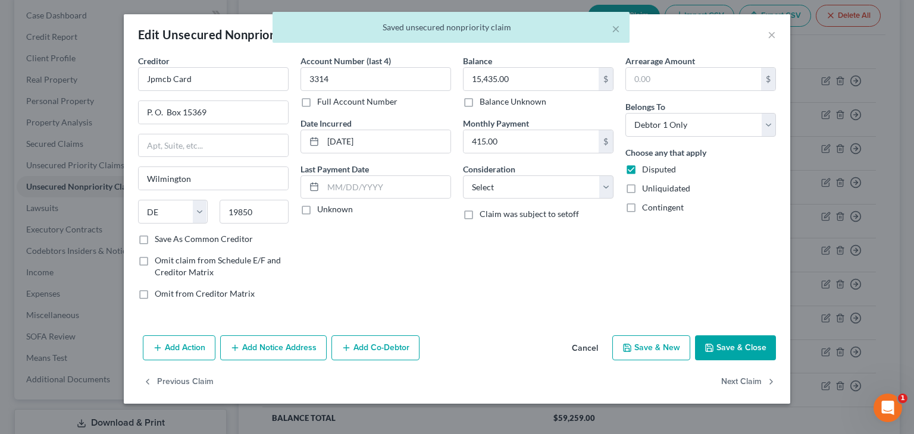
click at [317, 208] on label "Unknown" at bounding box center [335, 209] width 36 height 12
click at [322, 208] on input "Unknown" at bounding box center [326, 207] width 8 height 8
checkbox input "true"
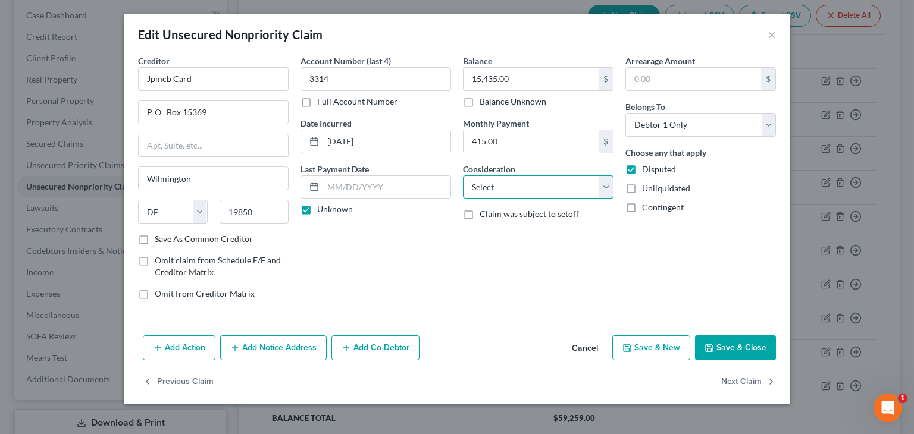
click at [605, 190] on select "Select Cable / Satellite Services Collection Agency Credit Card Debt Debt Couns…" at bounding box center [538, 187] width 150 height 24
select select "2"
click at [463, 175] on select "Select Cable / Satellite Services Collection Agency Credit Card Debt Debt Couns…" at bounding box center [538, 187] width 150 height 24
click at [752, 346] on button "Save & Close" at bounding box center [735, 347] width 81 height 25
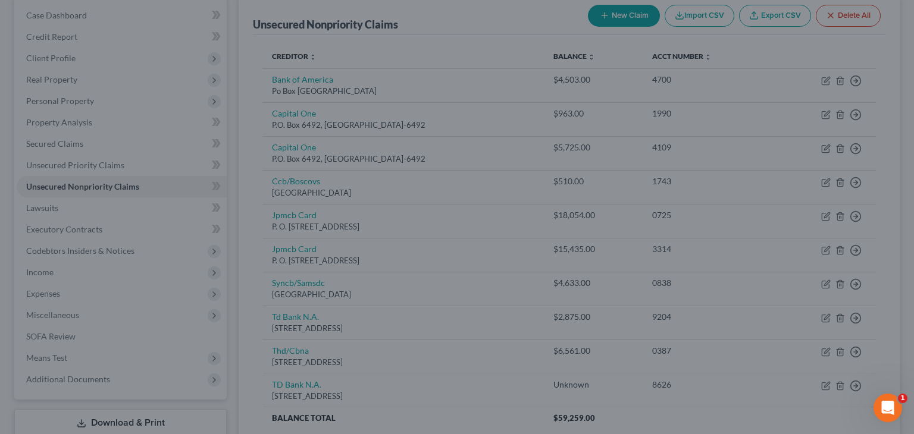
type input "0"
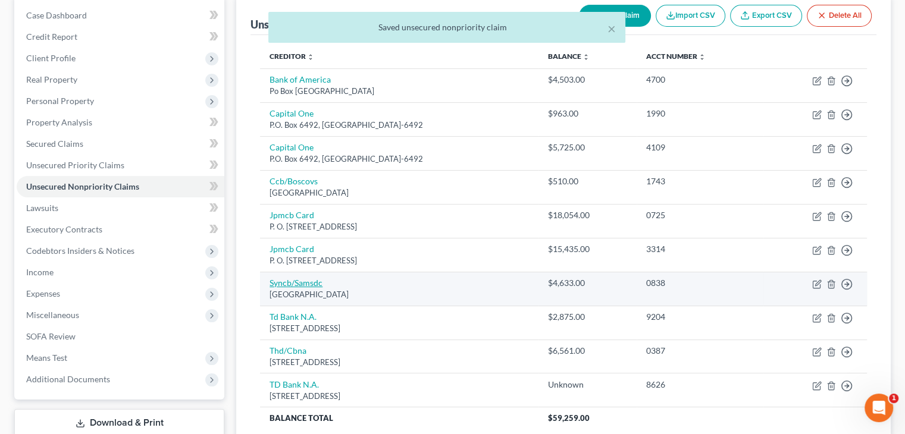
click at [310, 282] on link "Syncb/Samsdc" at bounding box center [295, 283] width 53 height 10
select select "39"
select select "2"
select select "0"
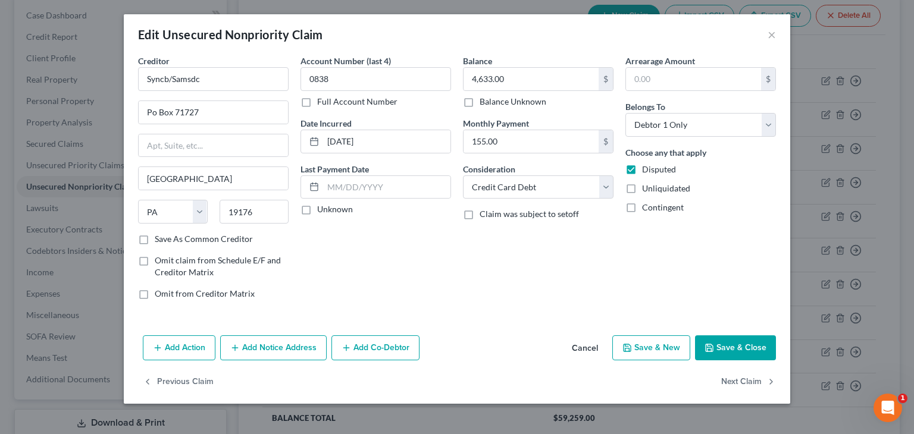
click at [317, 206] on label "Unknown" at bounding box center [335, 209] width 36 height 12
click at [322, 206] on input "Unknown" at bounding box center [326, 207] width 8 height 8
checkbox input "true"
click at [731, 349] on button "Save & Close" at bounding box center [735, 347] width 81 height 25
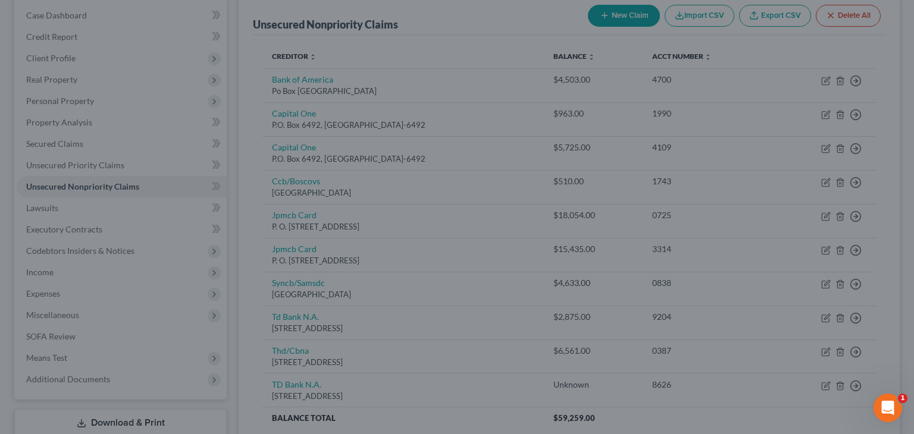
type input "0"
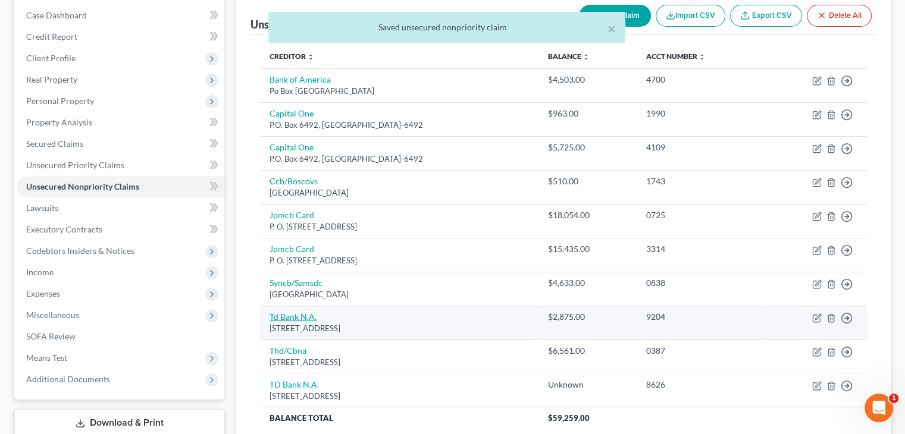
click at [296, 315] on link "Td Bank N.A." at bounding box center [292, 317] width 47 height 10
select select "33"
select select "2"
select select "0"
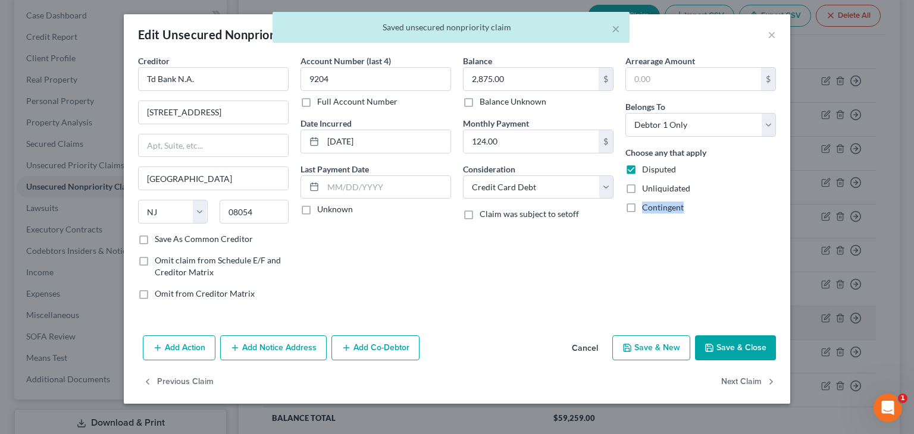
click at [296, 315] on div "Edit Unsecured Nonpriority Claim × Creditor * Td Bank N.A. [GEOGRAPHIC_DATA][US…" at bounding box center [457, 209] width 666 height 390
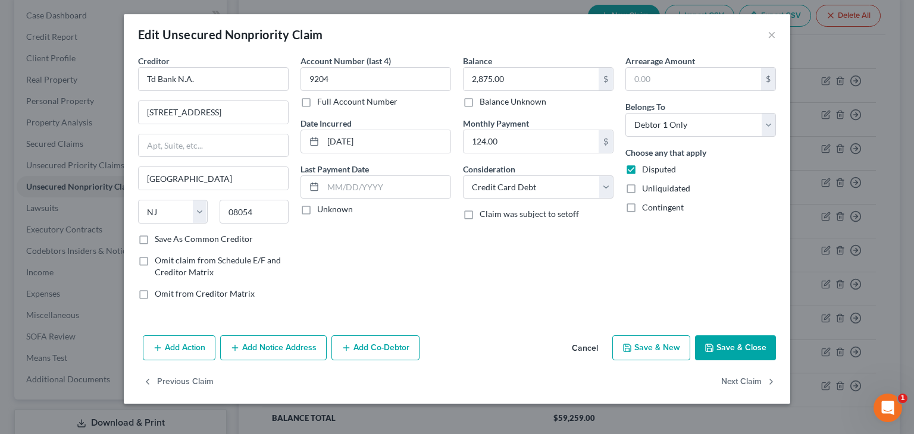
click at [317, 206] on label "Unknown" at bounding box center [335, 209] width 36 height 12
click at [322, 206] on input "Unknown" at bounding box center [326, 207] width 8 height 8
checkbox input "true"
click at [753, 351] on button "Save & Close" at bounding box center [735, 347] width 81 height 25
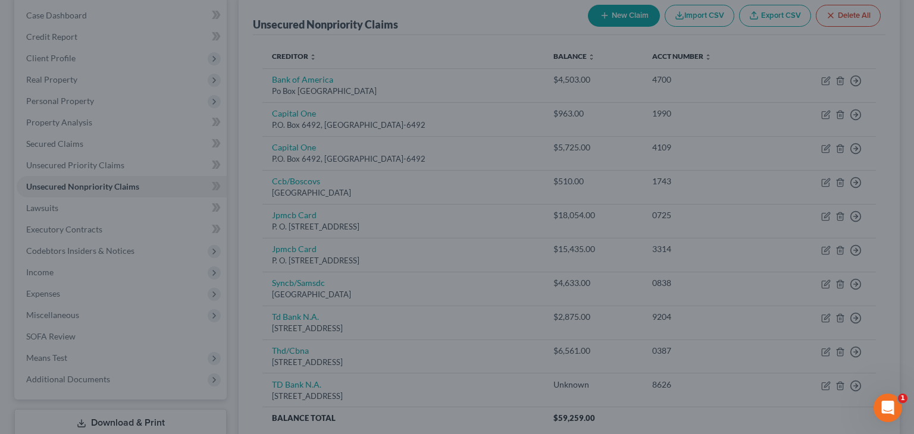
type input "0"
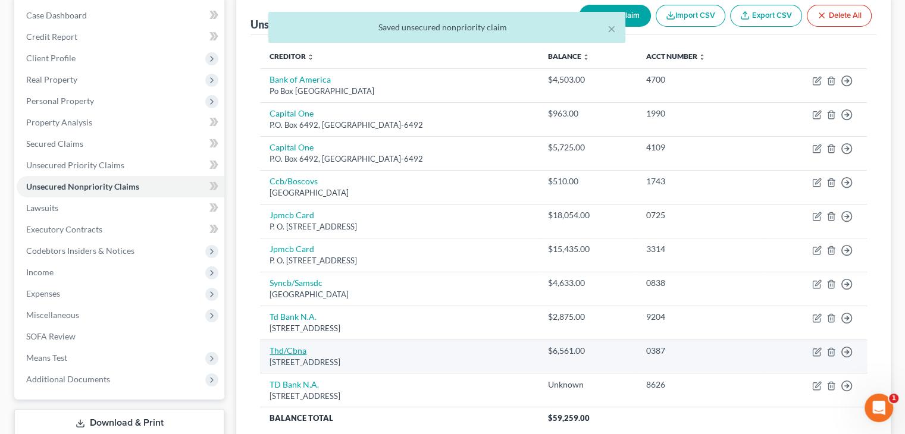
click at [280, 351] on link "Thd/Cbna" at bounding box center [287, 351] width 37 height 10
select select "43"
select select "2"
select select "0"
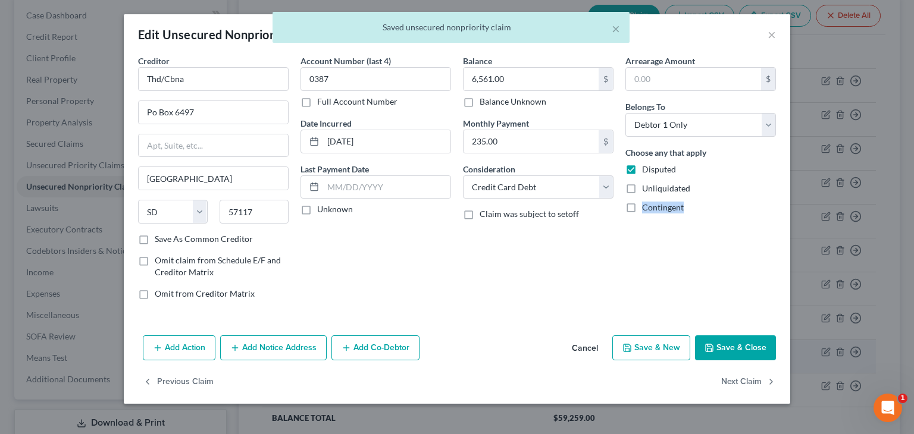
click at [280, 351] on div "Edit Unsecured Nonpriority Claim × Creditor * Thd/Cbna Po Box 6497 [GEOGRAPHIC_…" at bounding box center [457, 209] width 666 height 390
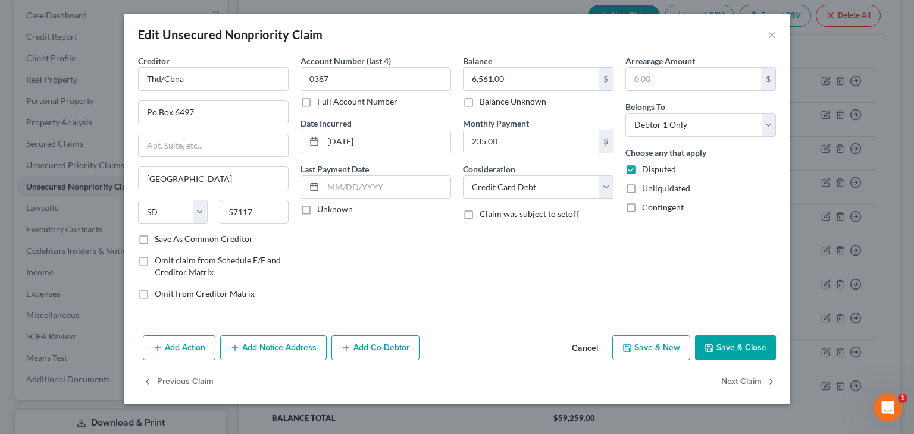
click at [317, 209] on label "Unknown" at bounding box center [335, 209] width 36 height 12
click at [322, 209] on input "Unknown" at bounding box center [326, 207] width 8 height 8
checkbox input "true"
click at [741, 351] on button "Save & Close" at bounding box center [735, 347] width 81 height 25
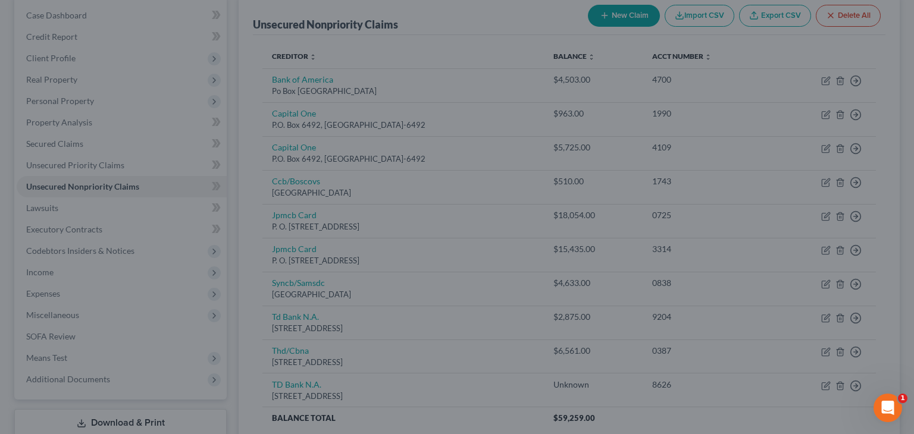
type input "0"
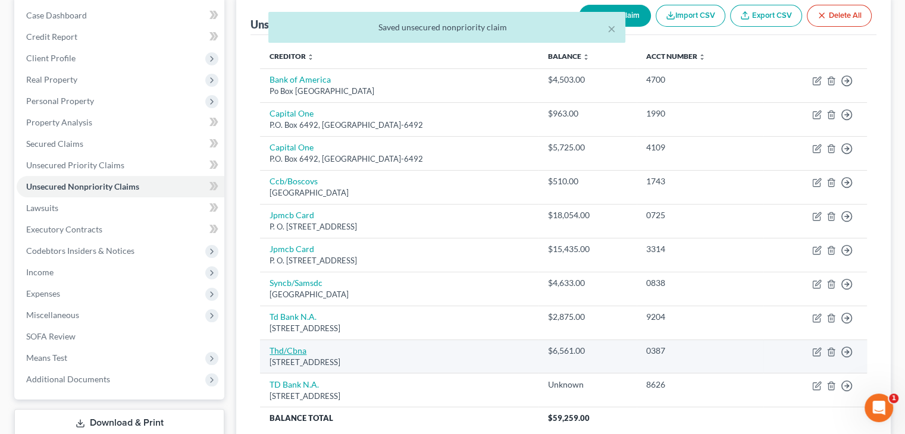
click at [291, 351] on link "Thd/Cbna" at bounding box center [287, 351] width 37 height 10
select select "43"
select select "2"
select select "0"
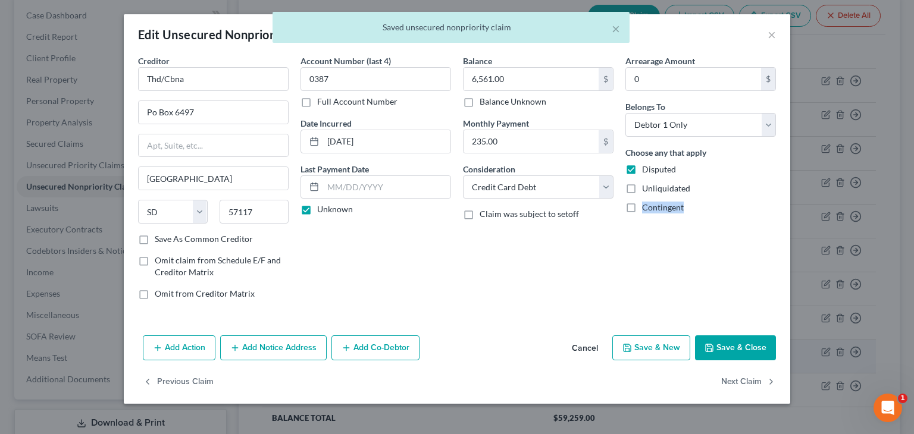
click at [291, 351] on div "Edit Unsecured Nonpriority Claim × Creditor * Thd/Cbna Po Box 6497 [GEOGRAPHIC_…" at bounding box center [457, 209] width 666 height 390
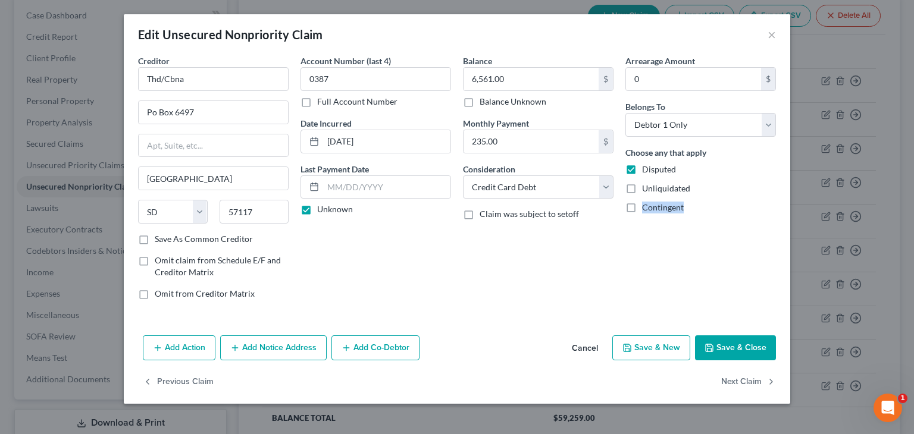
click at [711, 346] on icon "button" at bounding box center [709, 348] width 10 height 10
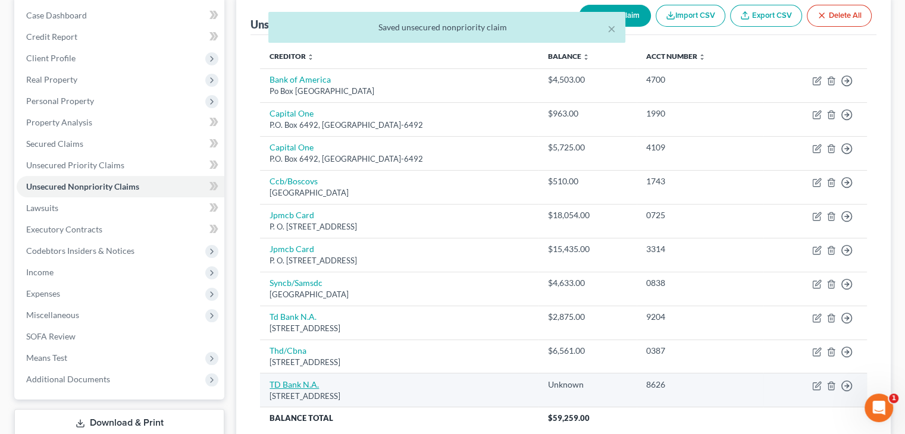
click at [303, 385] on link "TD Bank N.A." at bounding box center [293, 384] width 49 height 10
select select "33"
select select "2"
select select "0"
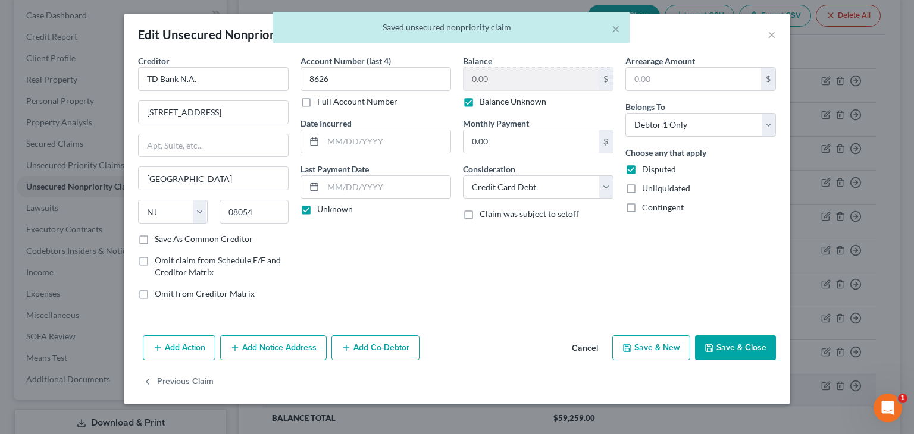
click at [303, 385] on div "Edit Unsecured Nonpriority Claim × Creditor * TD Bank N.A. [GEOGRAPHIC_DATA] [G…" at bounding box center [457, 217] width 914 height 434
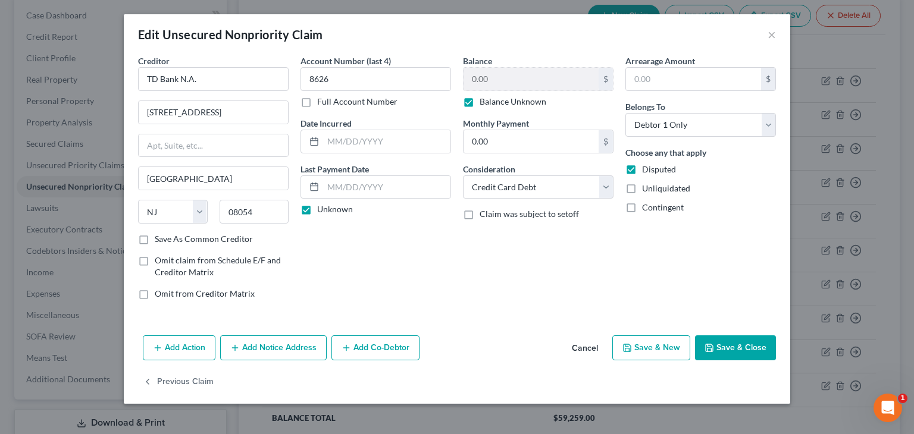
click at [740, 348] on button "Save & Close" at bounding box center [735, 347] width 81 height 25
type input "0"
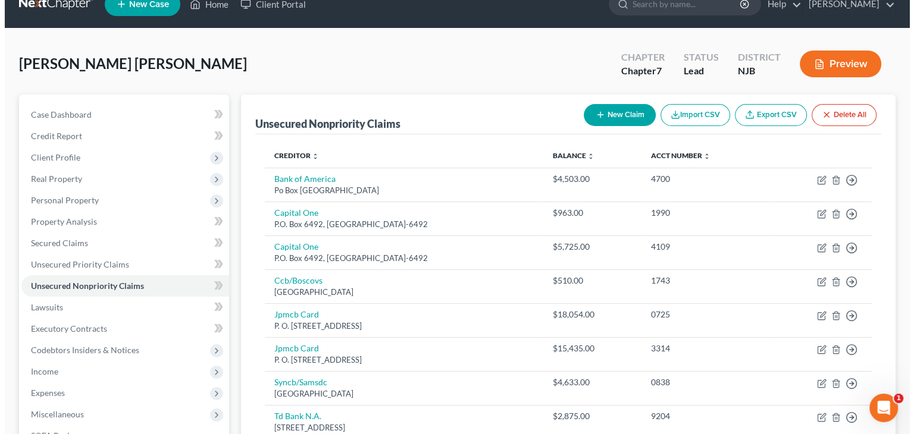
scroll to position [0, 0]
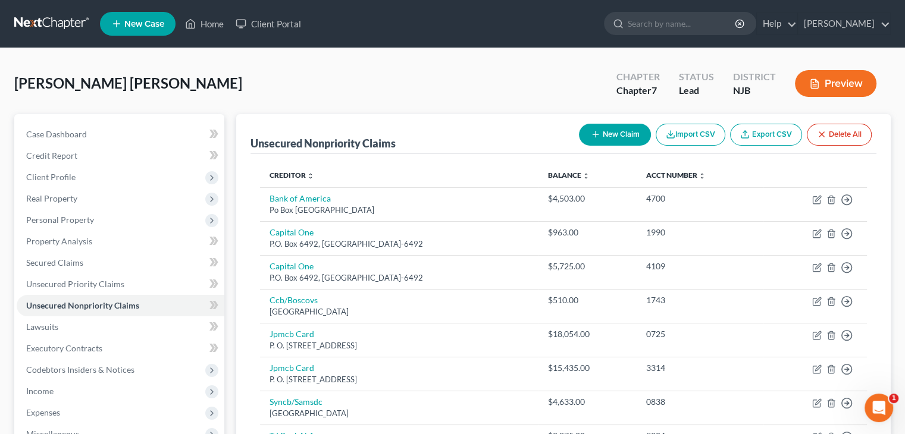
click at [836, 81] on button "Preview" at bounding box center [835, 83] width 81 height 27
